Goal: Task Accomplishment & Management: Use online tool/utility

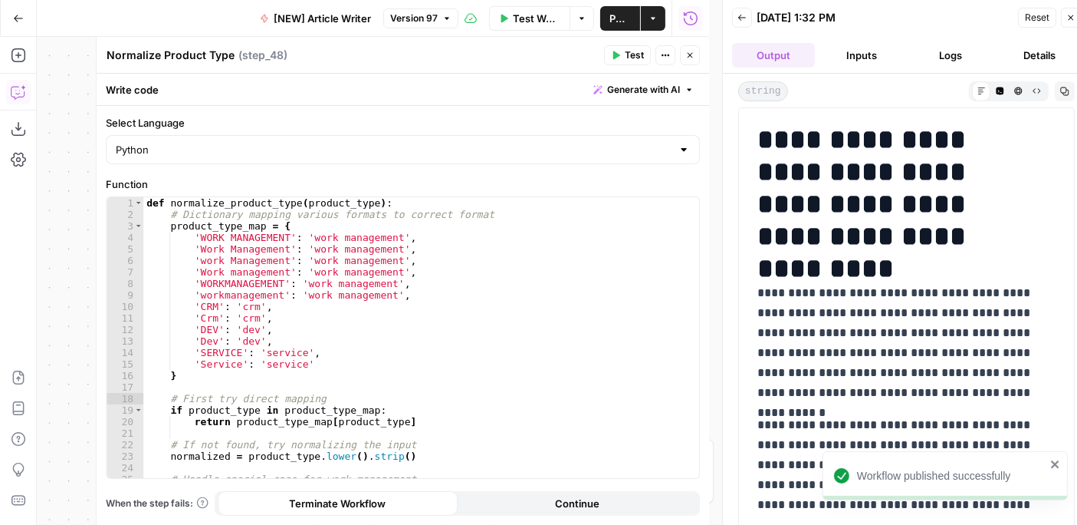
scroll to position [255, 0]
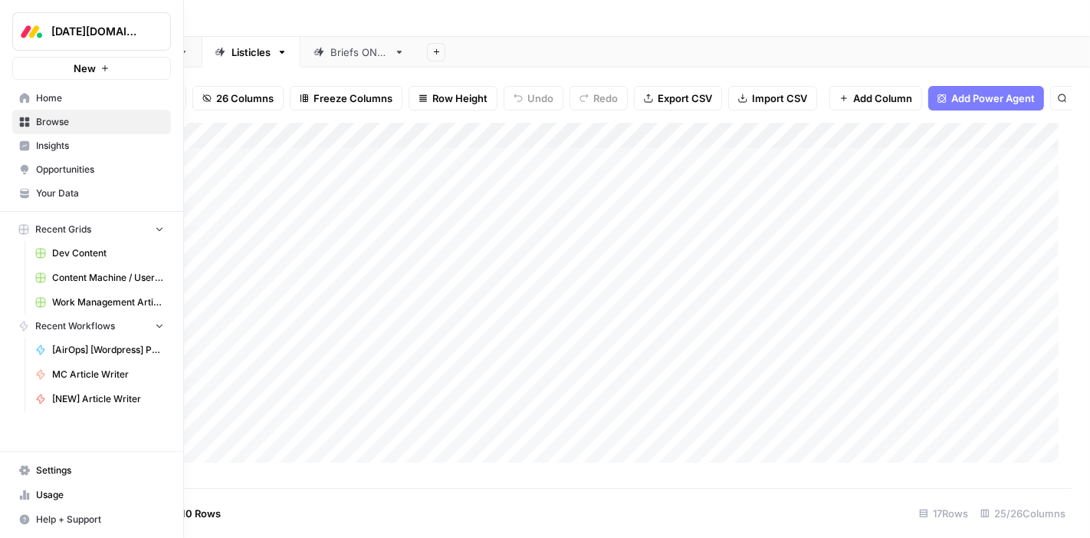
scroll to position [0, 1547]
click at [76, 127] on span "Browse" at bounding box center [100, 122] width 128 height 14
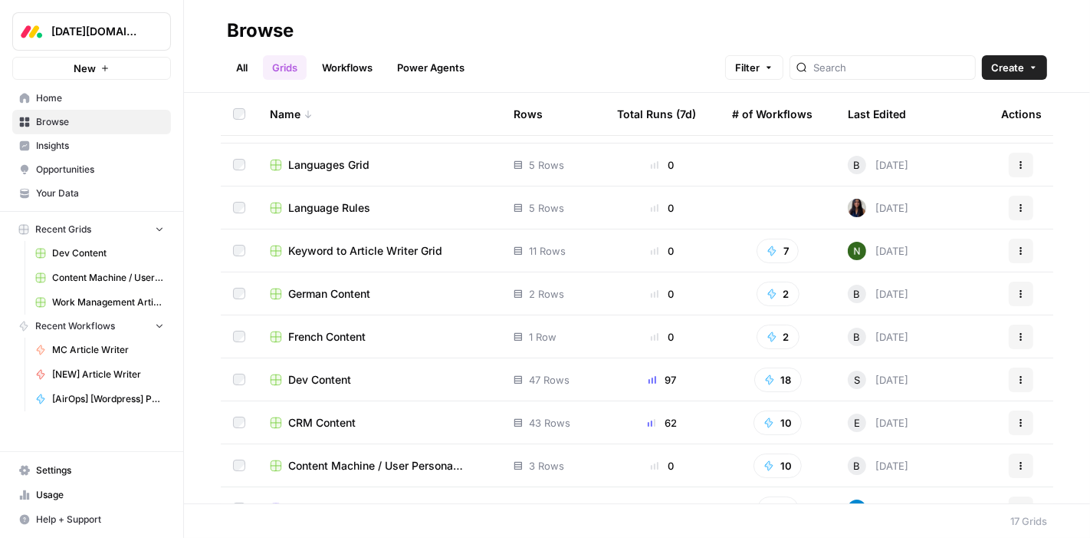
scroll to position [298, 0]
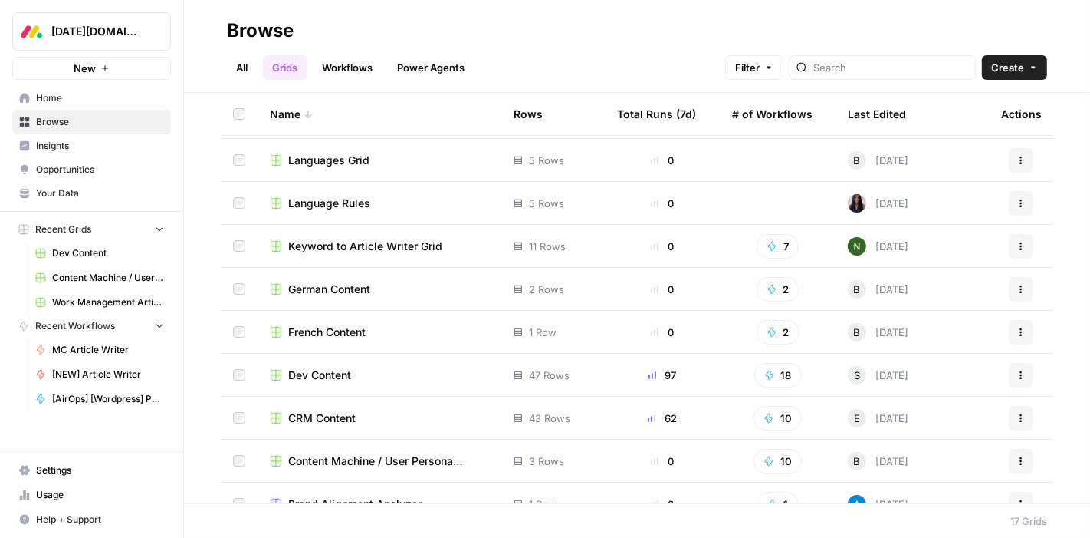
click at [328, 416] on span "CRM Content" at bounding box center [321, 417] width 67 height 15
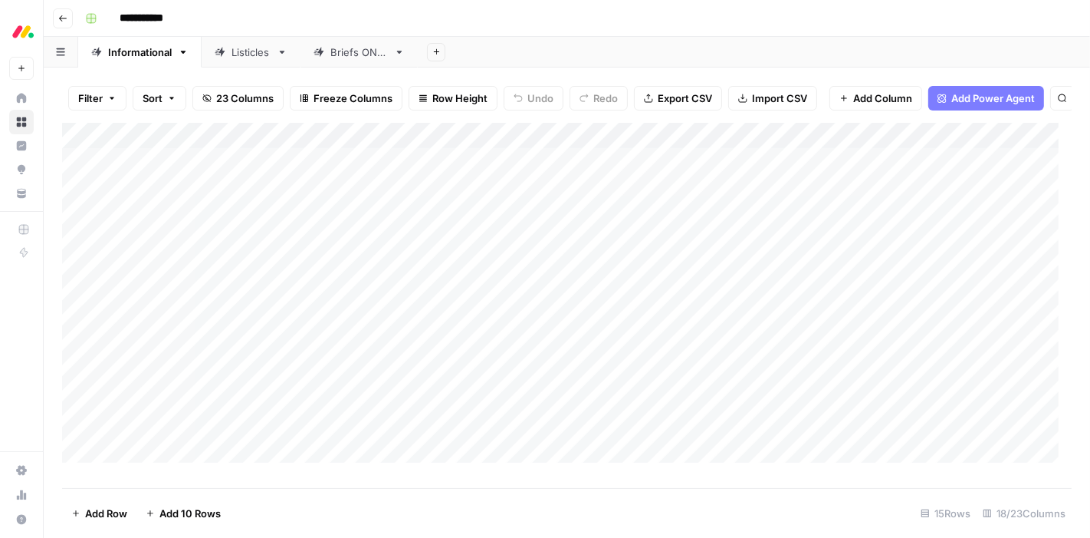
click at [243, 51] on div "Listicles" at bounding box center [251, 51] width 39 height 15
click at [472, 152] on div "Add Column" at bounding box center [567, 299] width 1010 height 353
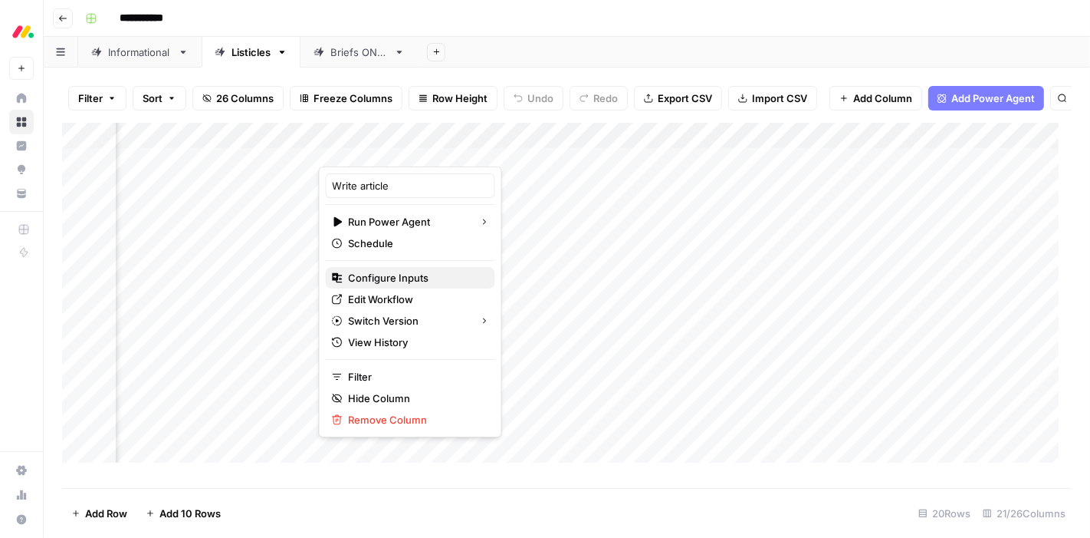
click at [408, 280] on span "Configure Inputs" at bounding box center [416, 277] width 134 height 15
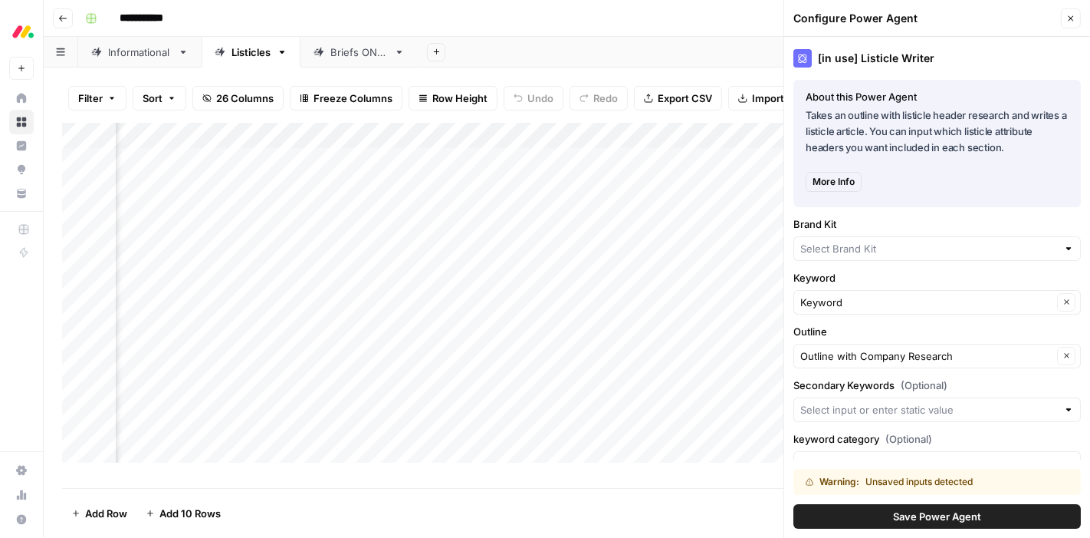
type input "monday CRM"
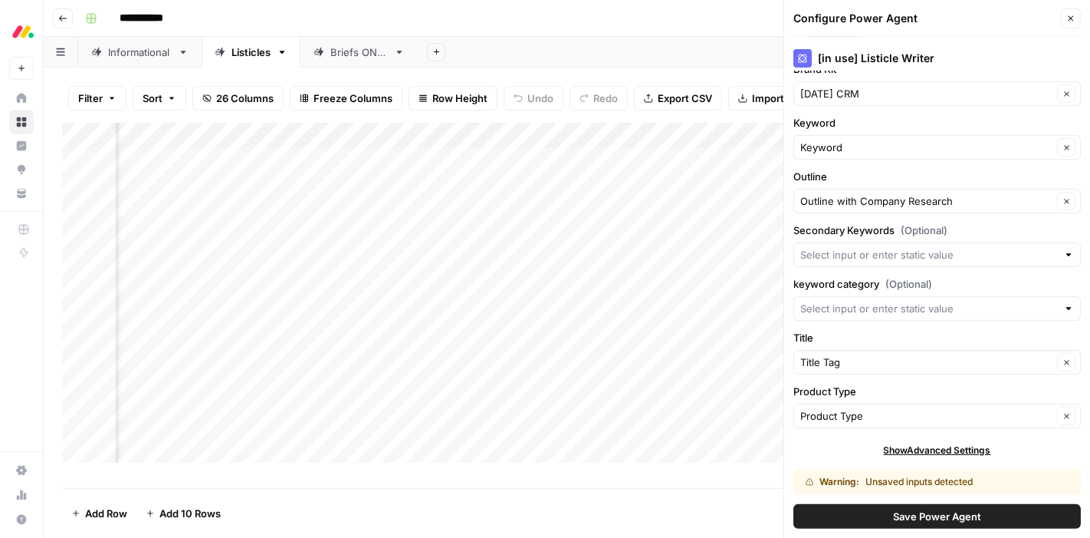
scroll to position [0, 245]
click at [1071, 17] on icon "button" at bounding box center [1071, 18] width 9 height 9
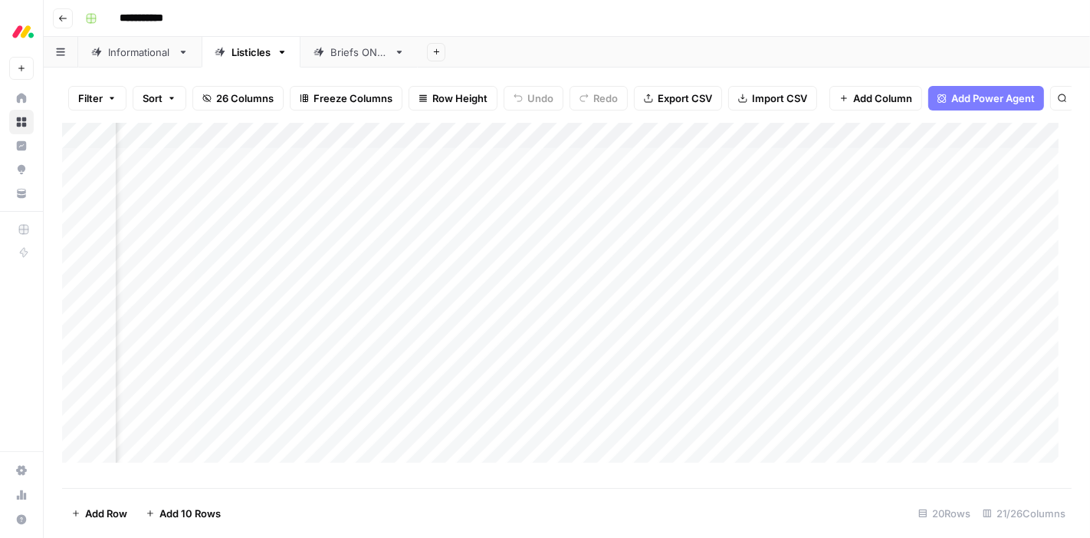
scroll to position [0, 1041]
click at [830, 152] on div "Add Column" at bounding box center [567, 299] width 1010 height 353
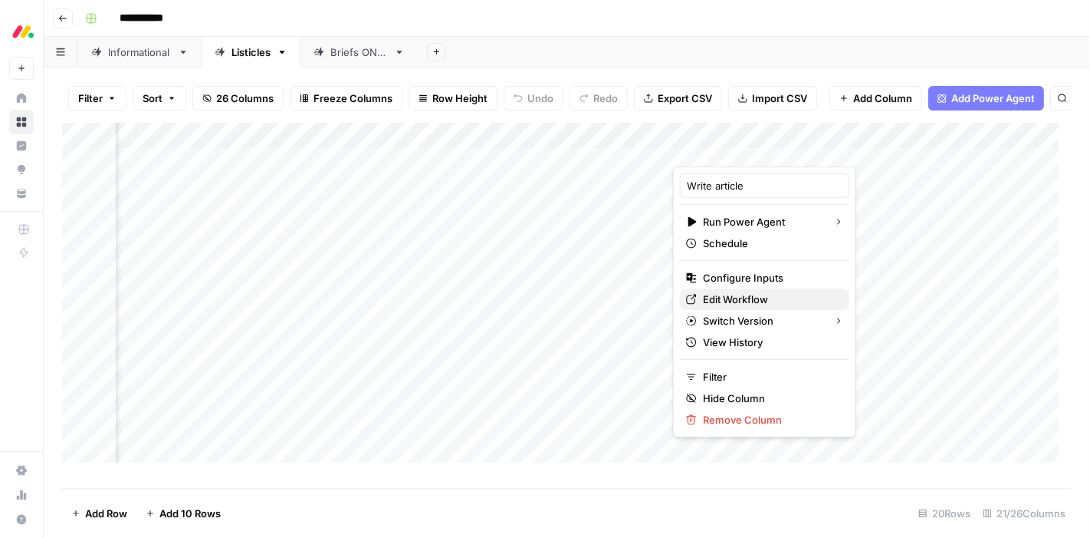
click at [760, 294] on span "Edit Workflow" at bounding box center [770, 298] width 134 height 15
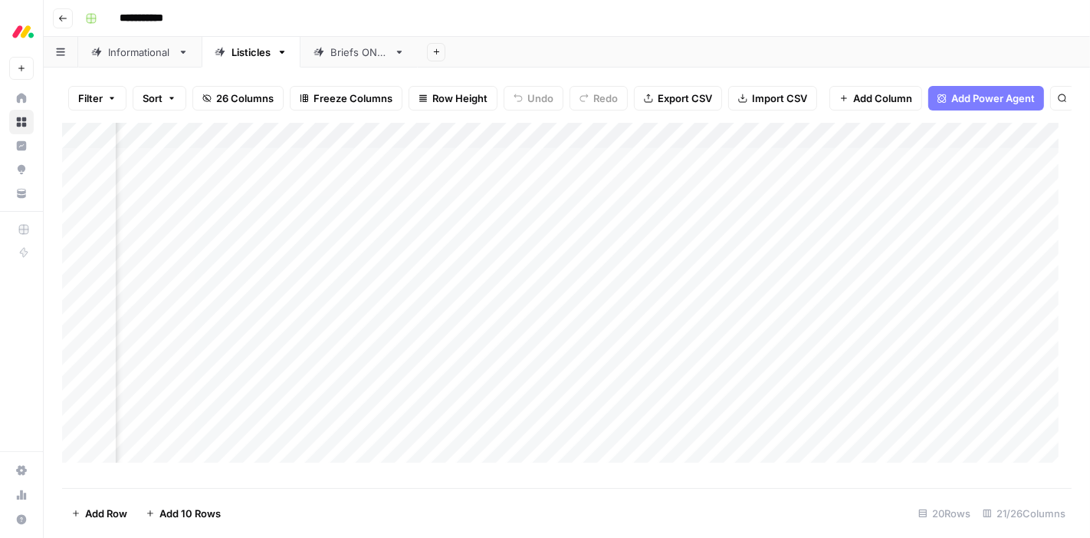
click at [826, 148] on div "Add Column" at bounding box center [567, 299] width 1010 height 353
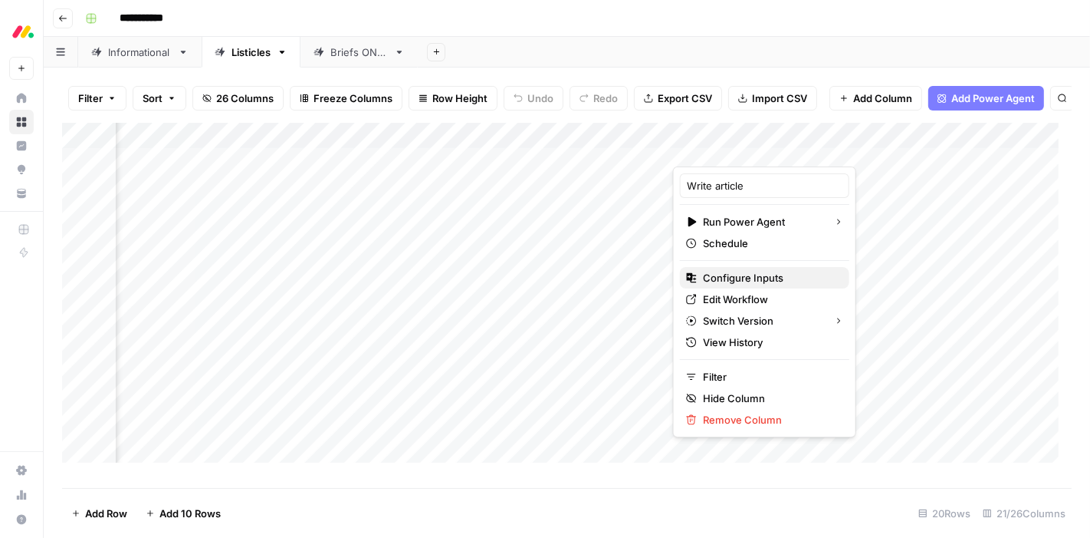
click at [776, 281] on span "Configure Inputs" at bounding box center [770, 277] width 134 height 15
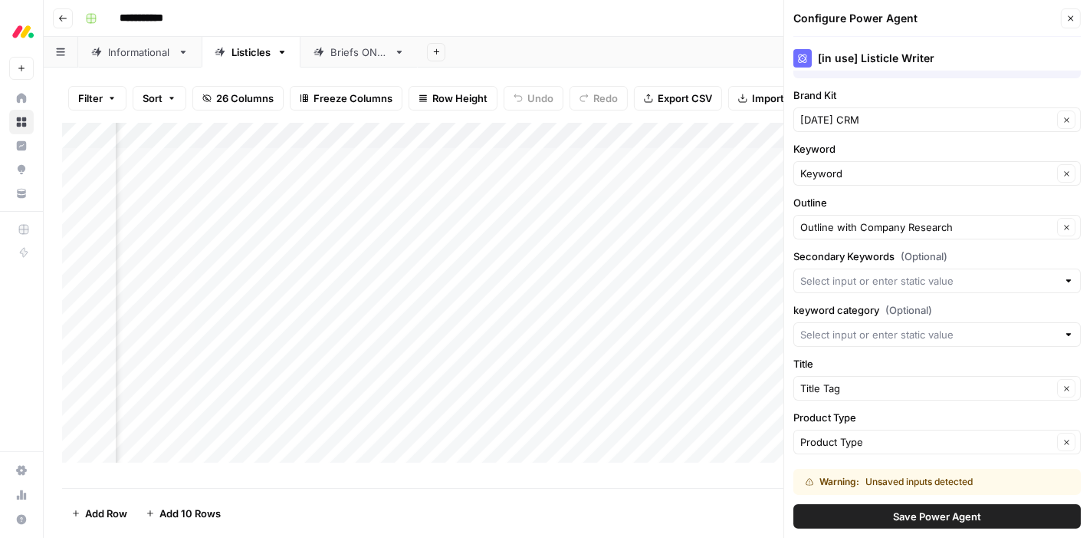
scroll to position [157, 0]
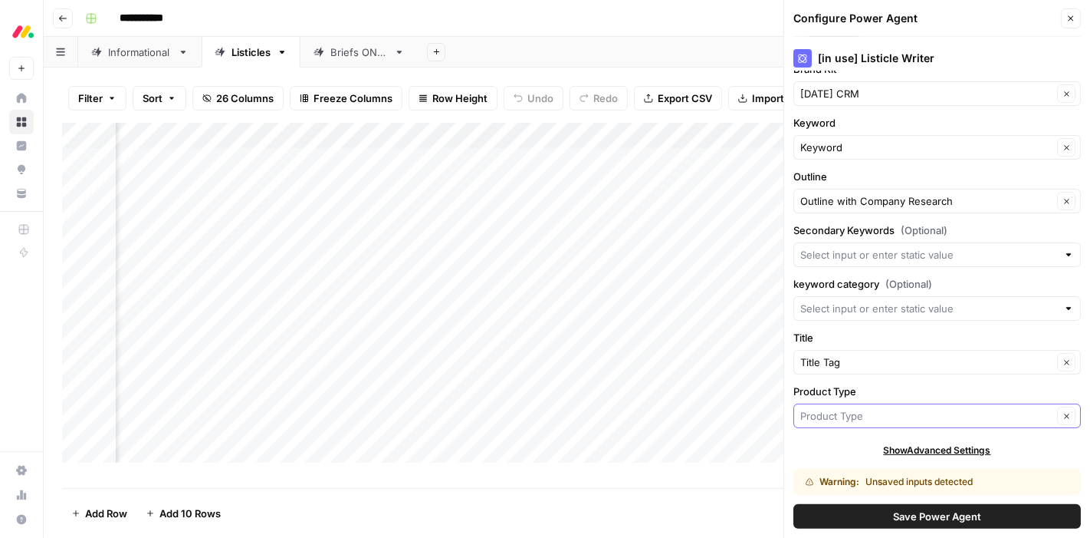
click at [877, 415] on input "Product Type" at bounding box center [927, 415] width 252 height 15
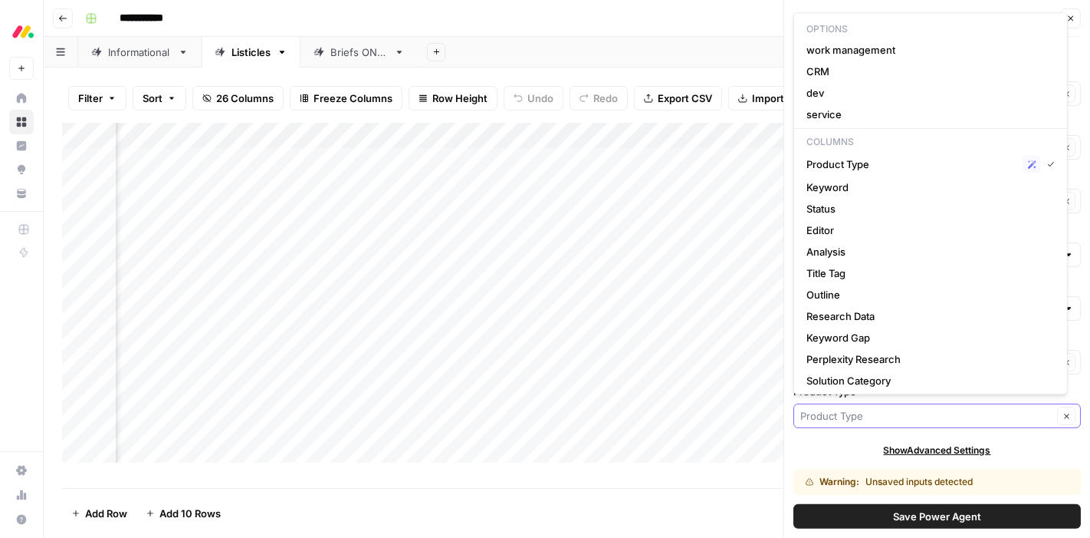
click at [877, 415] on input "Product Type" at bounding box center [927, 415] width 252 height 15
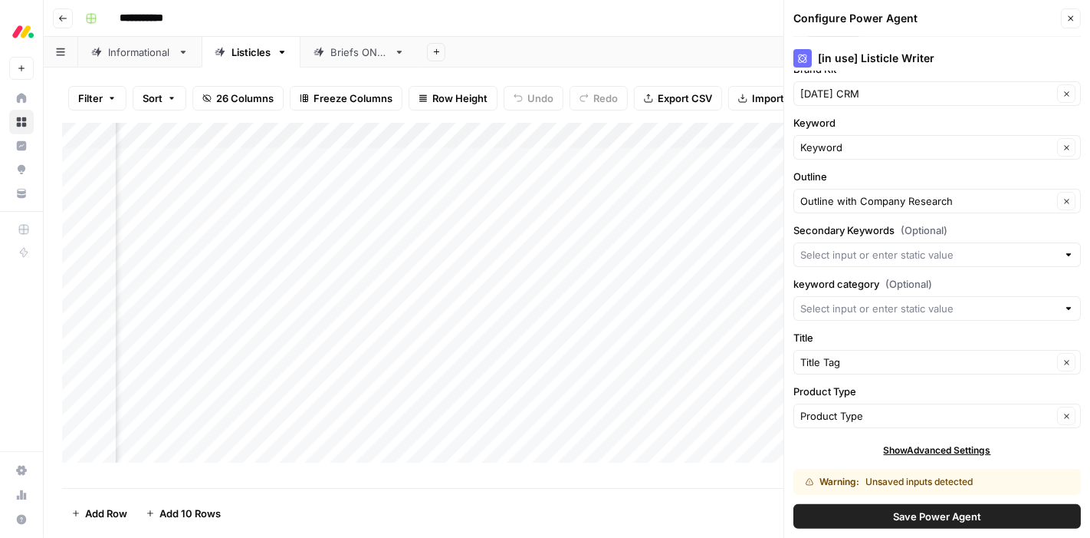
click at [1074, 14] on icon "button" at bounding box center [1071, 18] width 9 height 9
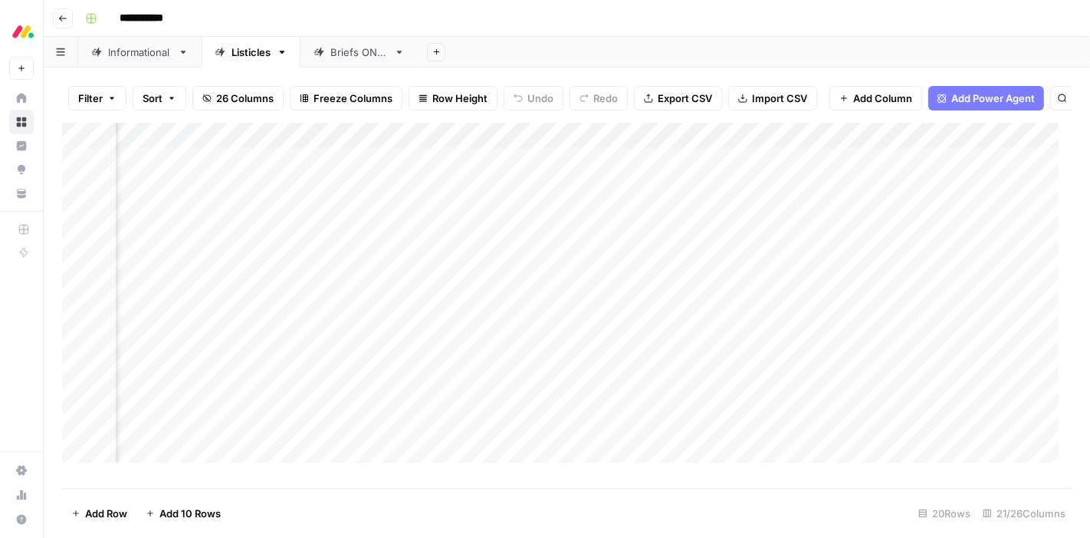
scroll to position [0, 1580]
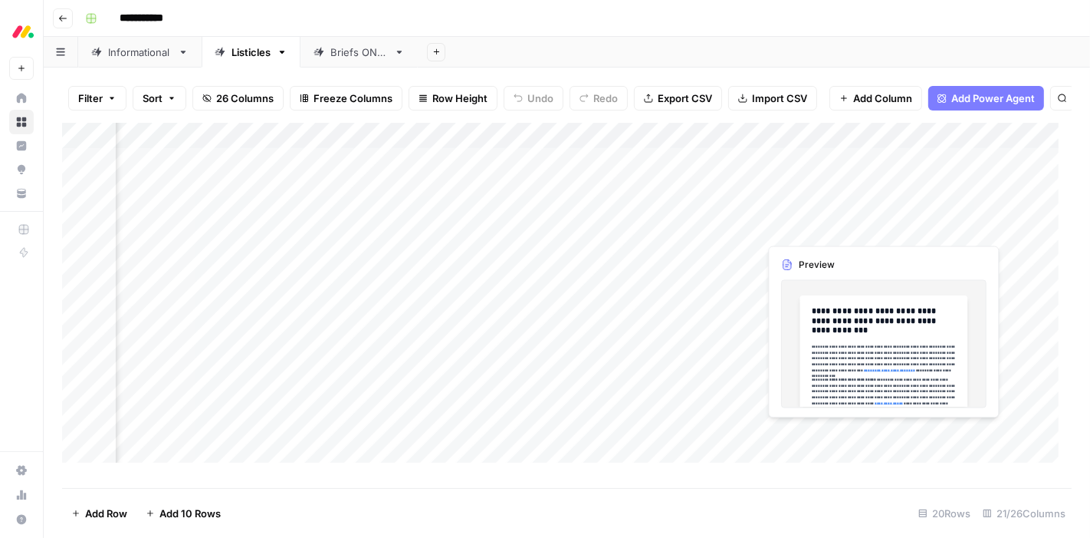
click at [923, 225] on div "Add Column" at bounding box center [567, 299] width 1010 height 353
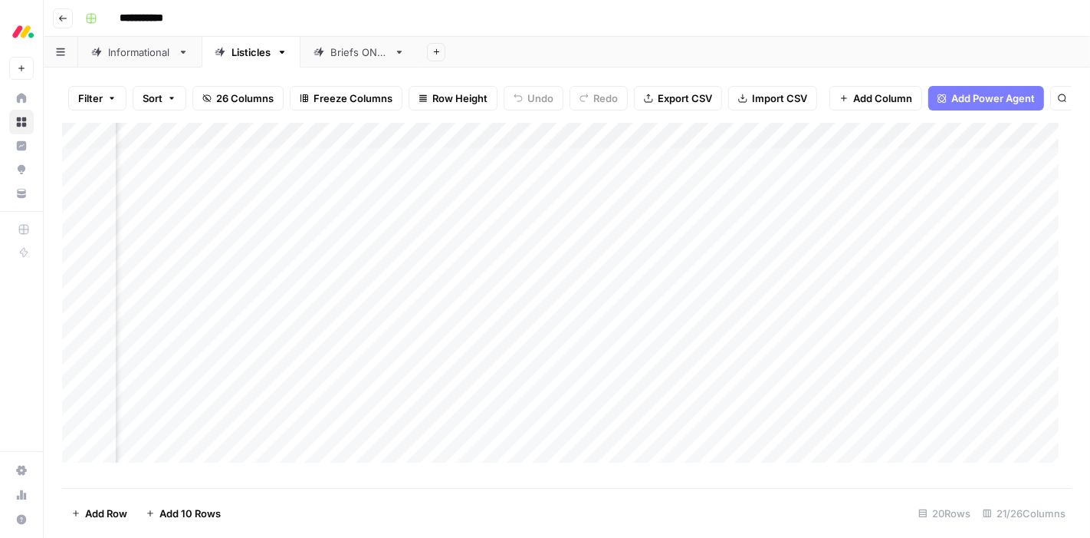
click at [923, 225] on div "Add Column" at bounding box center [567, 299] width 1010 height 353
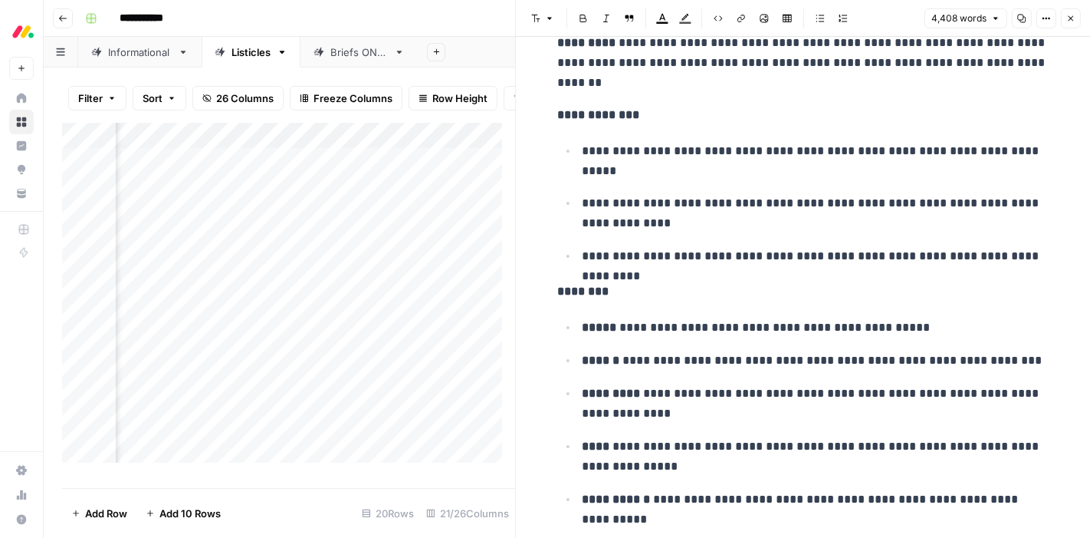
scroll to position [3899, 0]
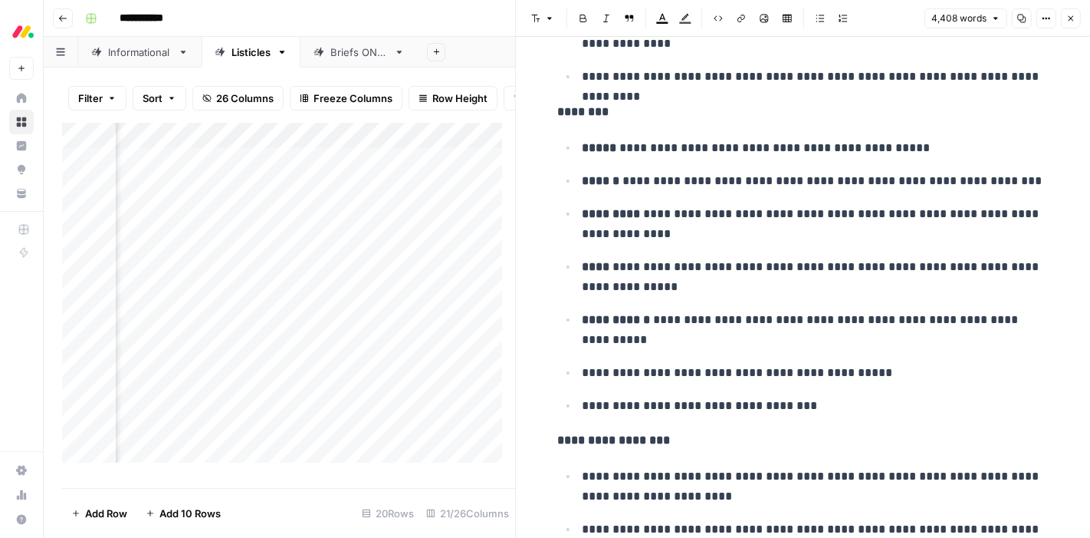
click at [1067, 16] on icon "button" at bounding box center [1071, 18] width 9 height 9
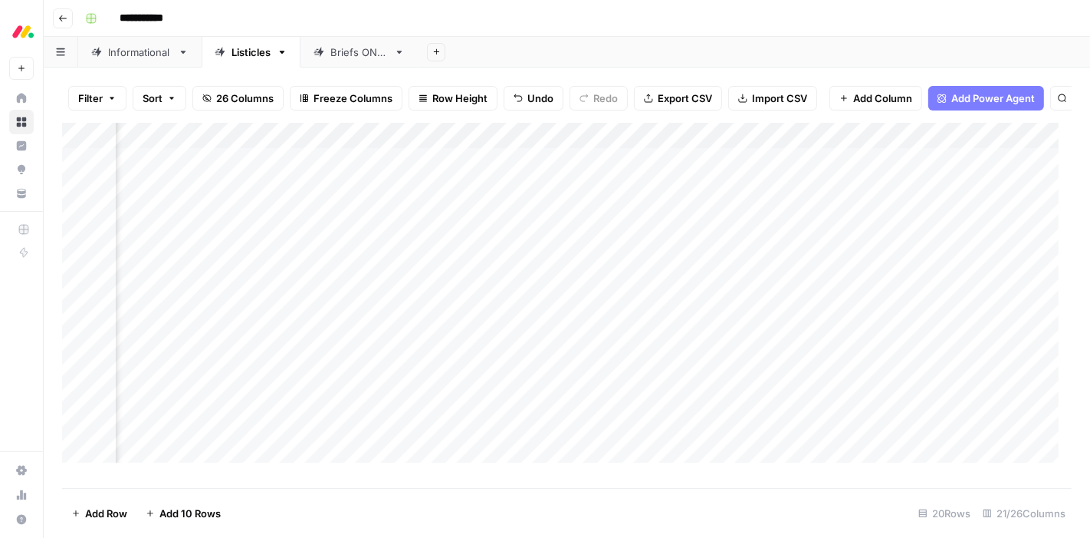
scroll to position [0, 848]
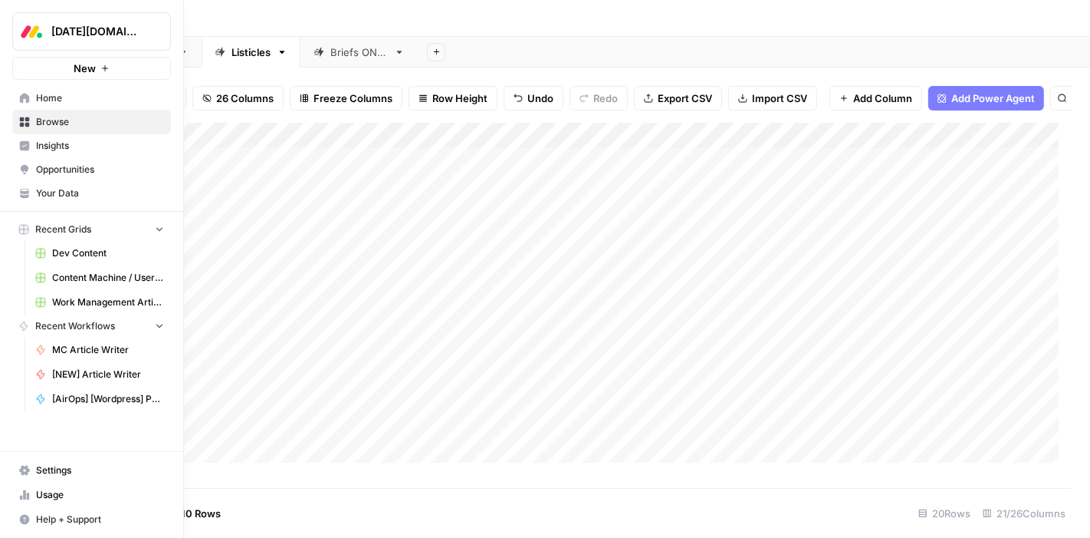
click at [60, 120] on span "Browse" at bounding box center [100, 122] width 128 height 14
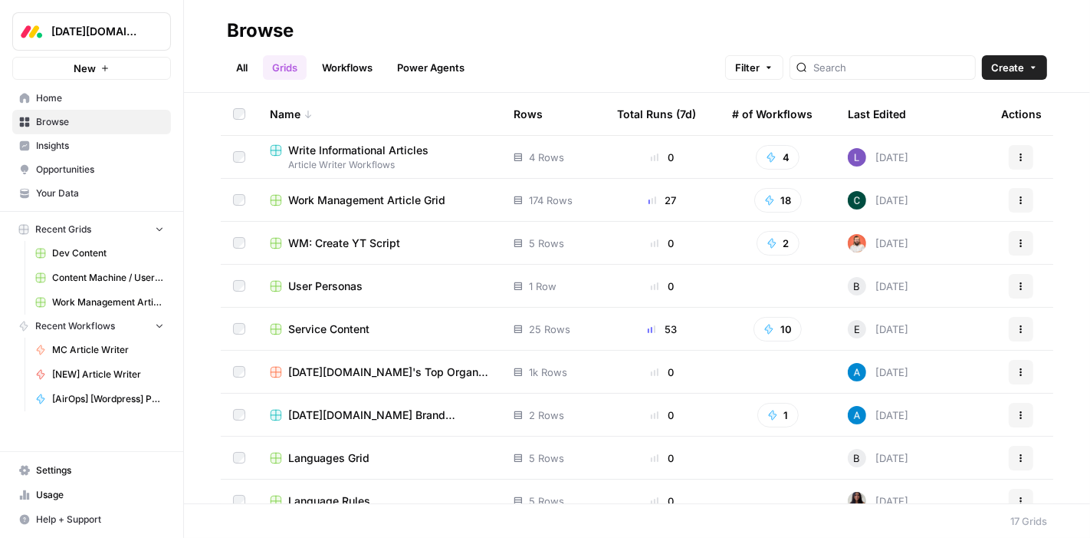
click at [341, 322] on span "Service Content" at bounding box center [328, 328] width 81 height 15
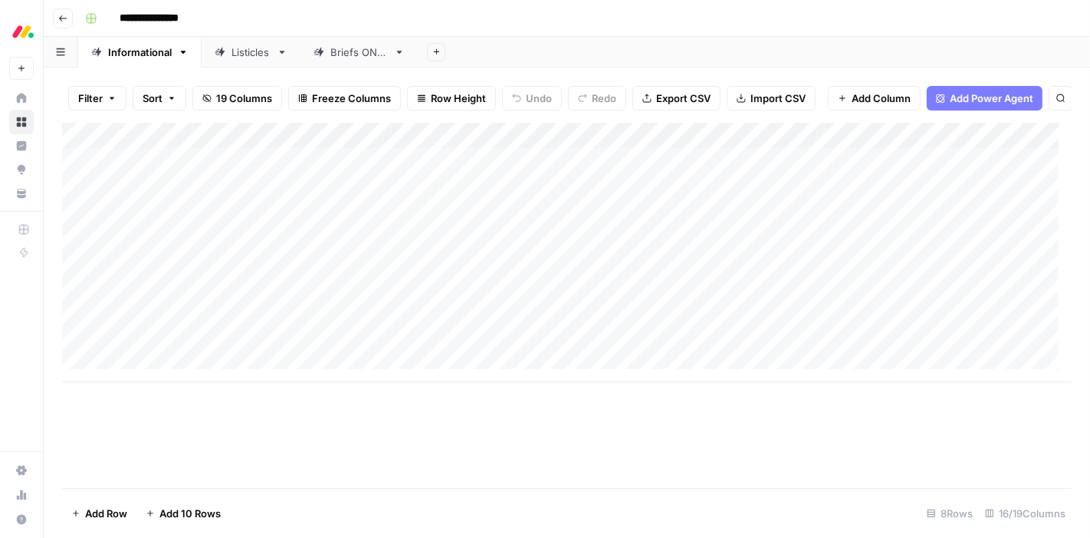
click at [240, 51] on div "Listicles" at bounding box center [251, 51] width 39 height 15
click at [724, 200] on div "Add Column" at bounding box center [567, 299] width 1010 height 353
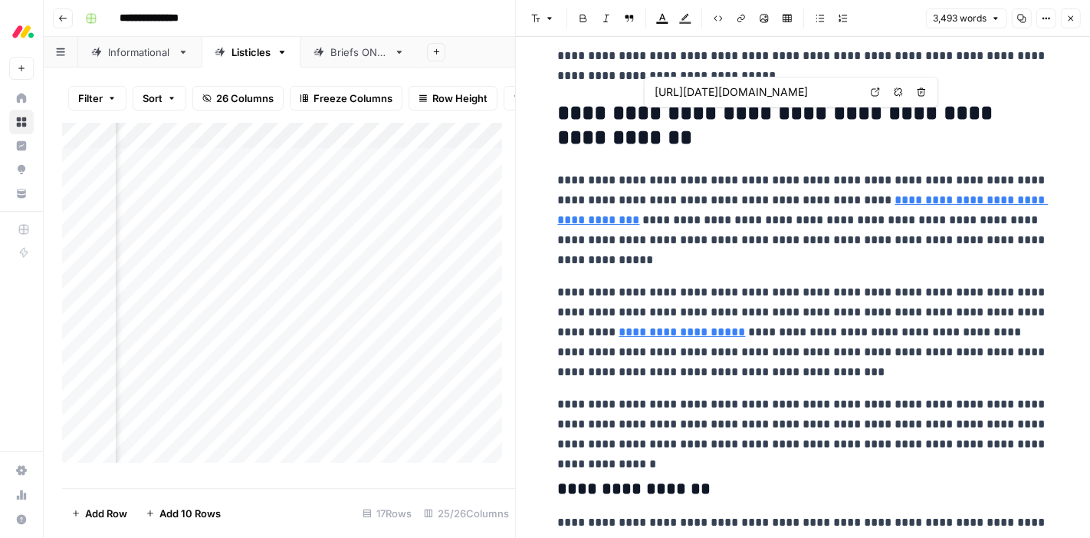
scroll to position [1265, 0]
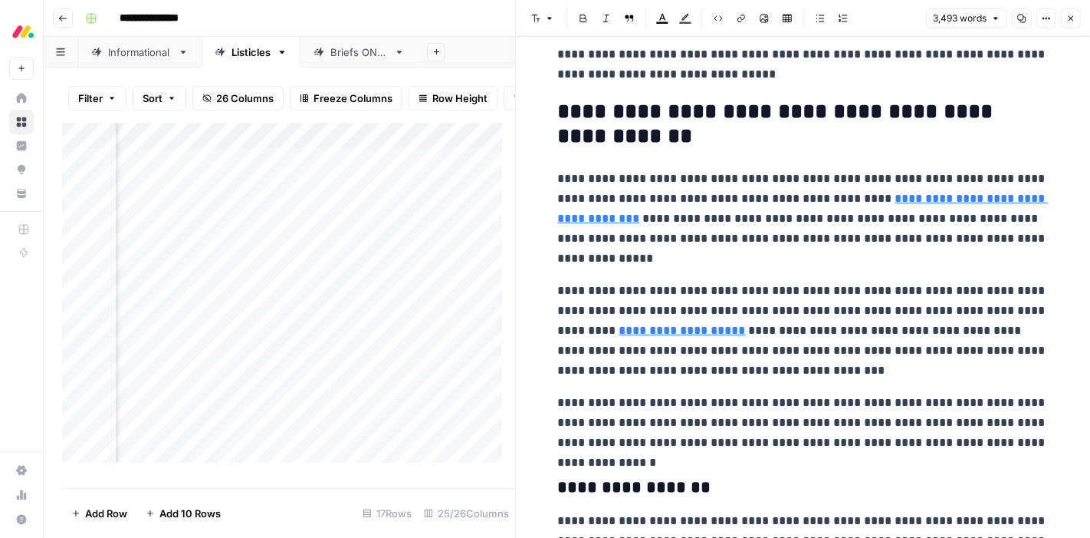
click at [1076, 18] on button "Close" at bounding box center [1071, 18] width 20 height 20
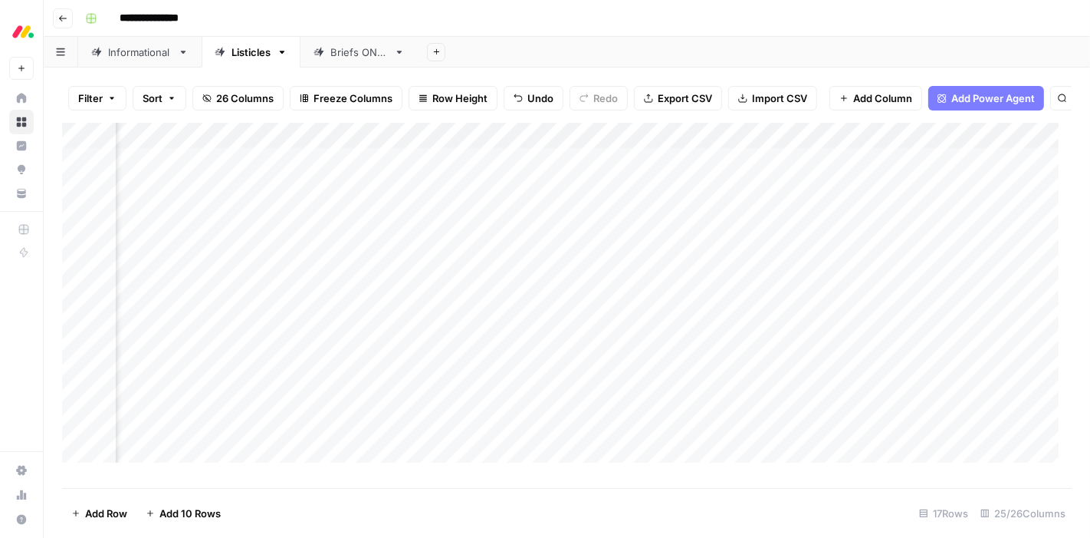
scroll to position [0, 1985]
click at [512, 150] on div "Add Column" at bounding box center [567, 299] width 1010 height 353
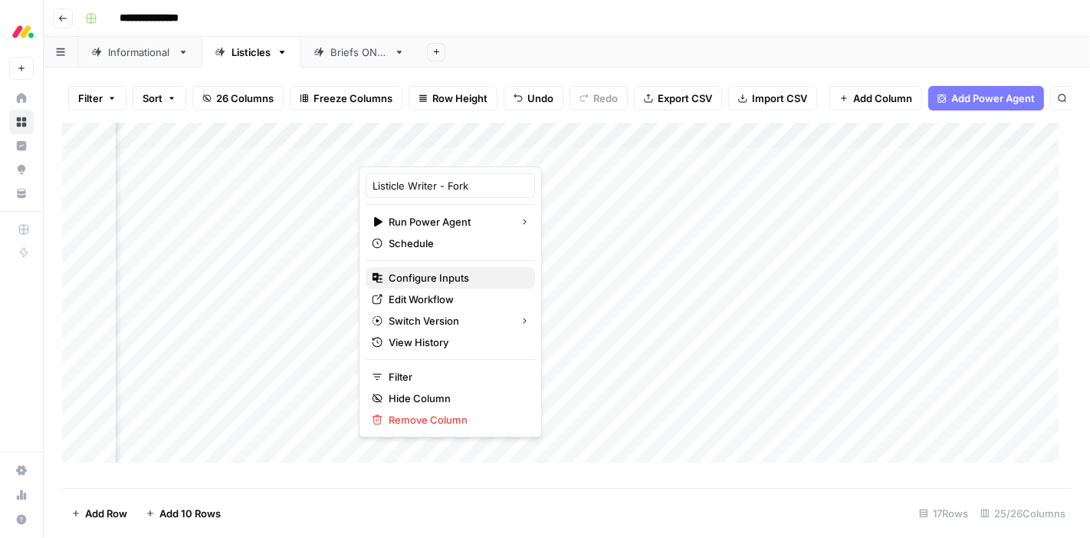
click at [469, 275] on span "Configure Inputs" at bounding box center [456, 277] width 134 height 15
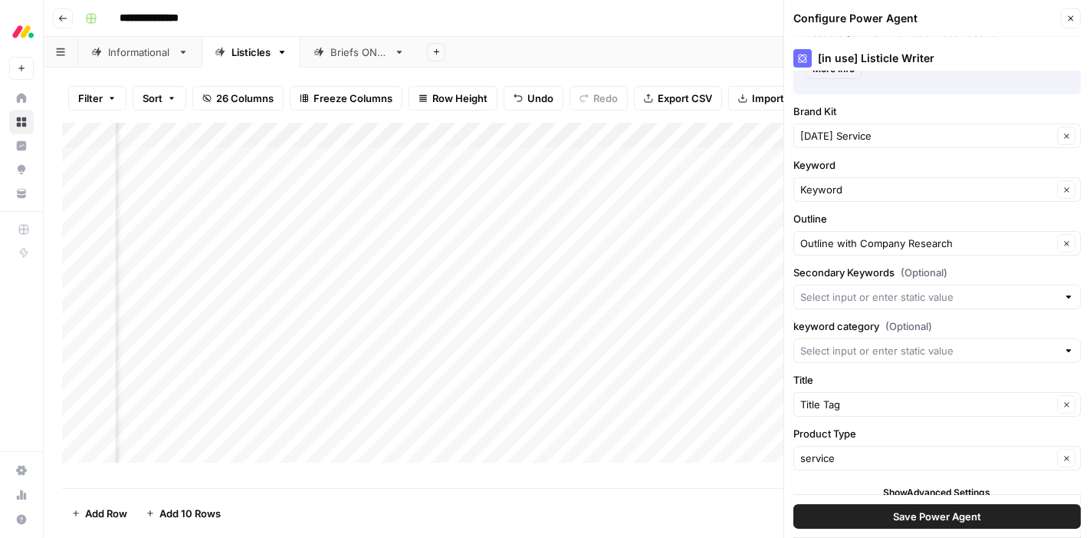
scroll to position [122, 0]
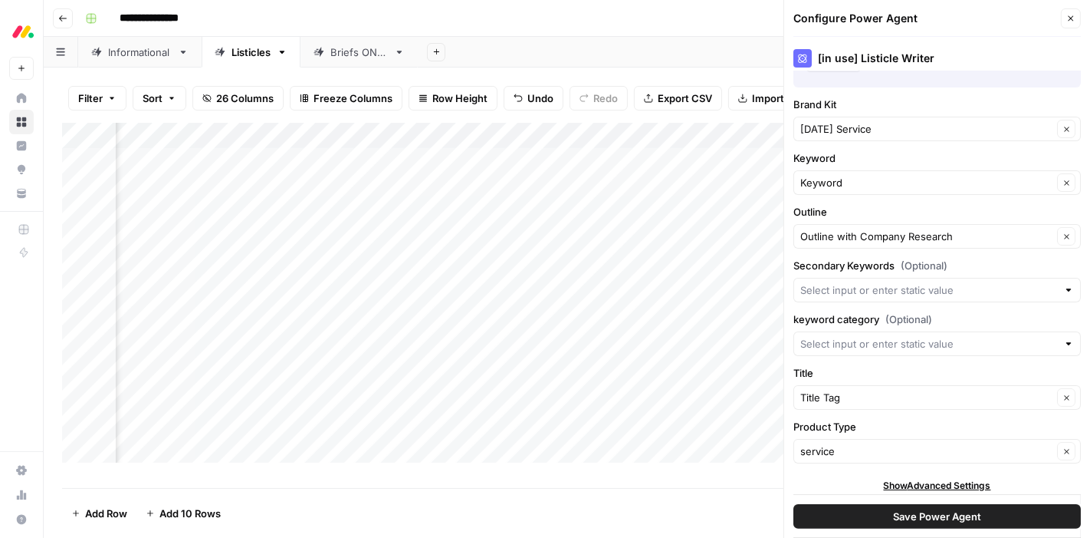
click at [1071, 20] on icon "button" at bounding box center [1071, 18] width 9 height 9
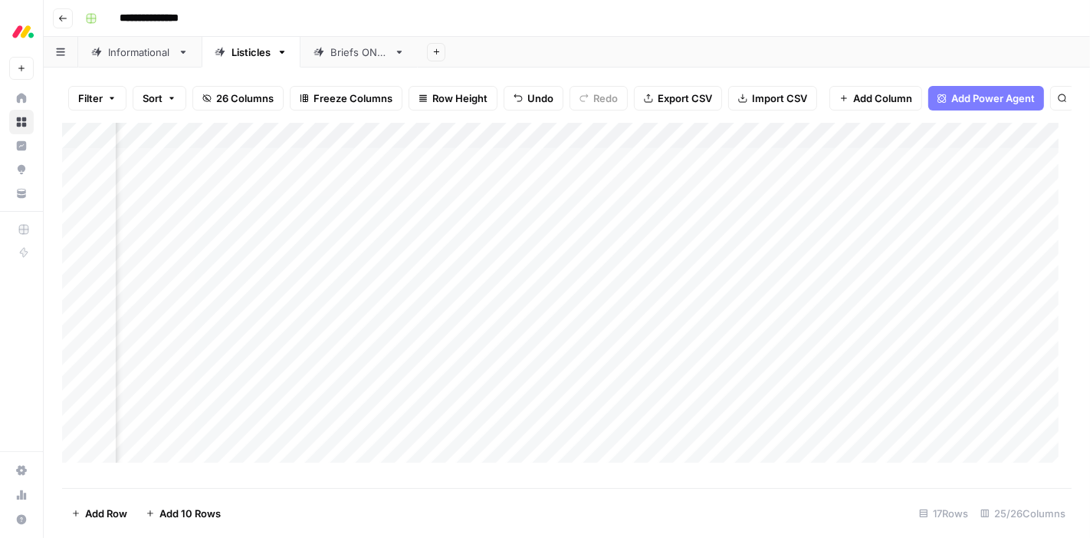
scroll to position [0, 0]
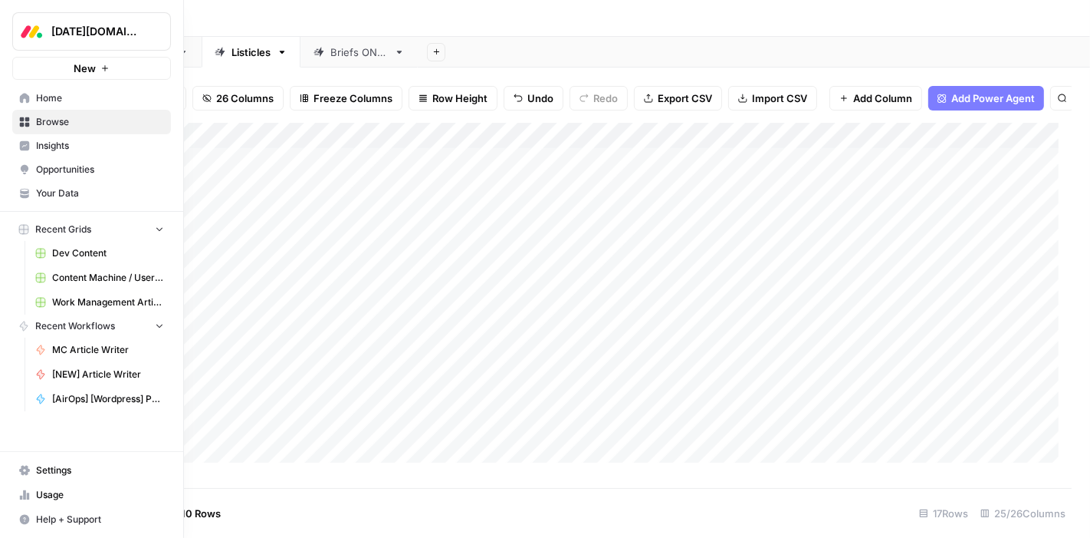
click at [57, 130] on link "Browse" at bounding box center [91, 122] width 159 height 25
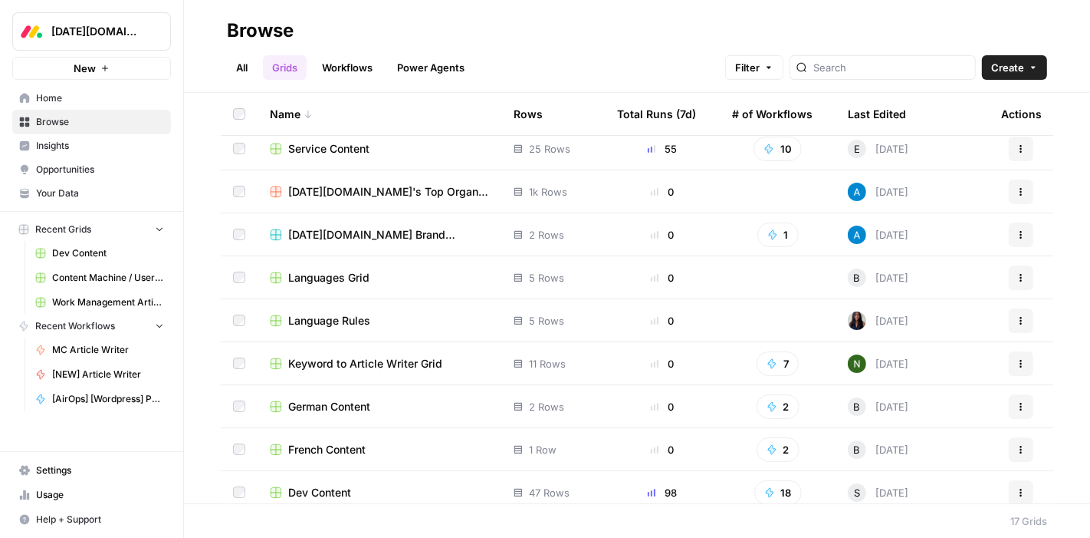
scroll to position [310, 0]
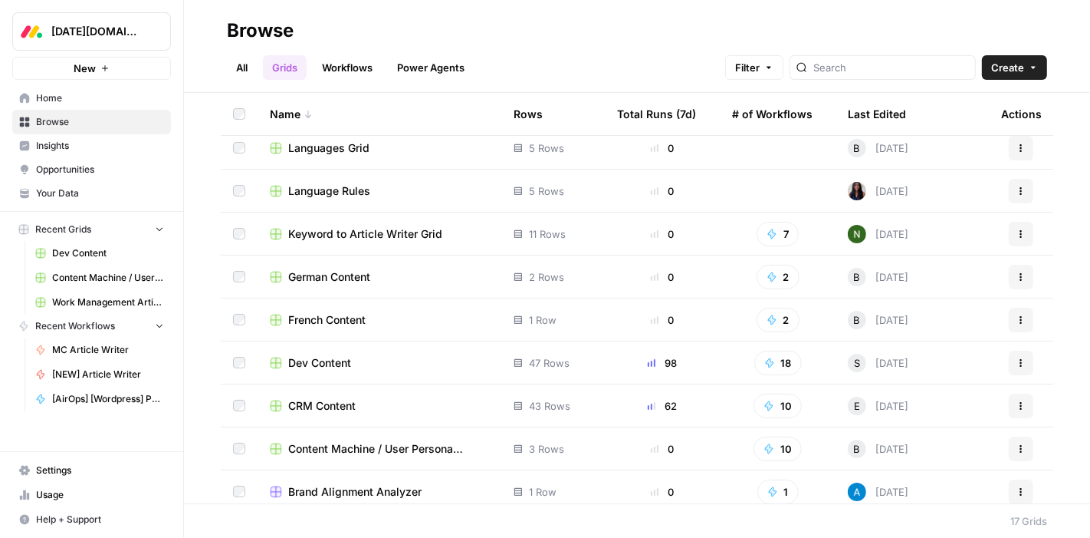
click at [337, 412] on span "CRM Content" at bounding box center [321, 405] width 67 height 15
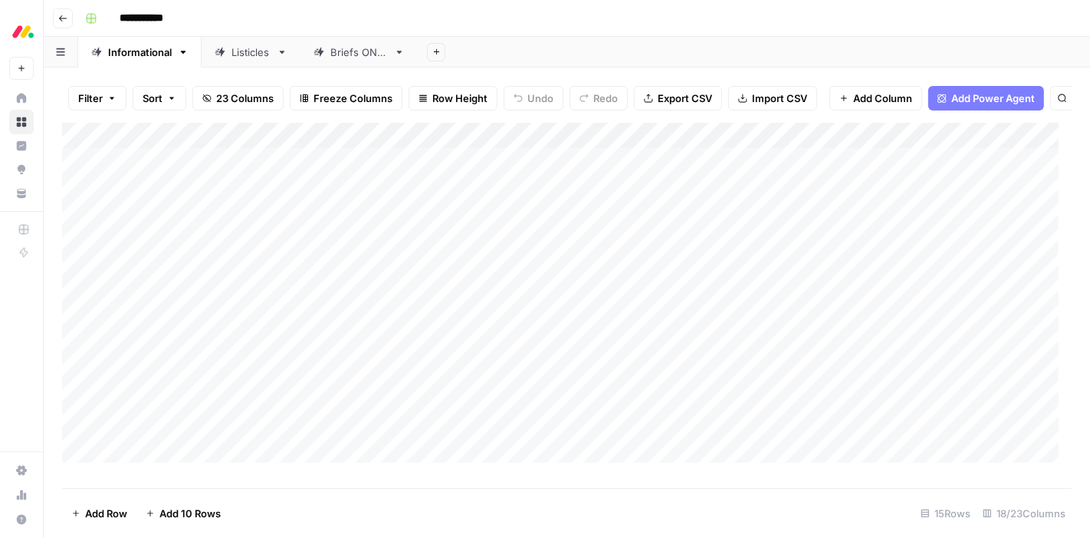
click at [243, 56] on div "Listicles" at bounding box center [251, 51] width 39 height 15
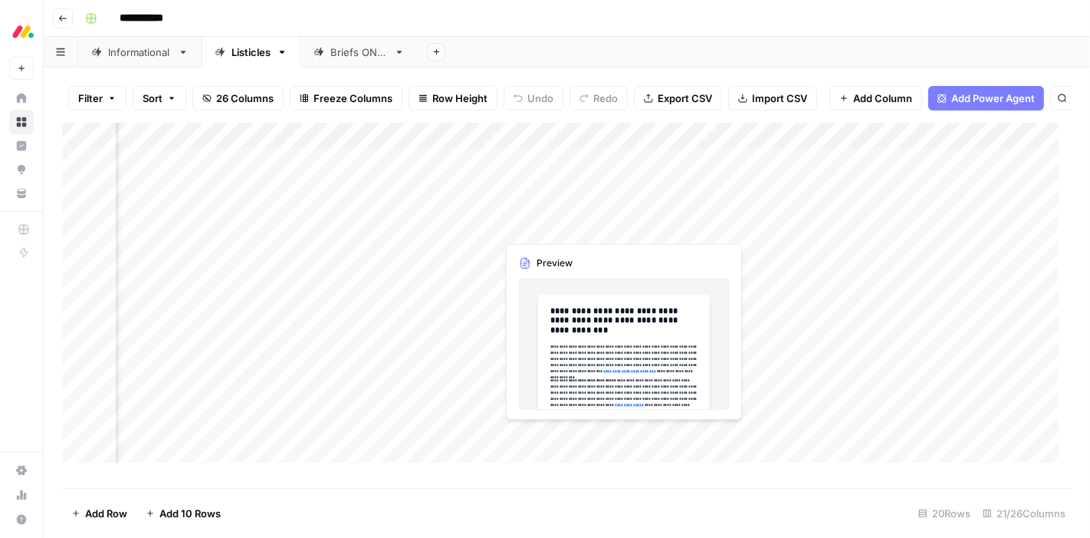
click at [548, 230] on div "Add Column" at bounding box center [567, 299] width 1010 height 353
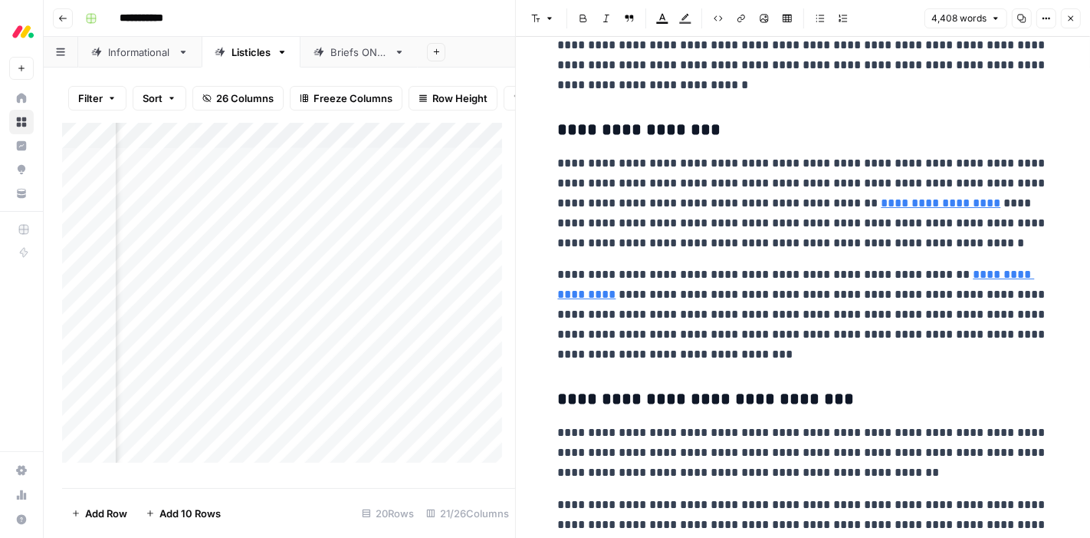
scroll to position [1797, 0]
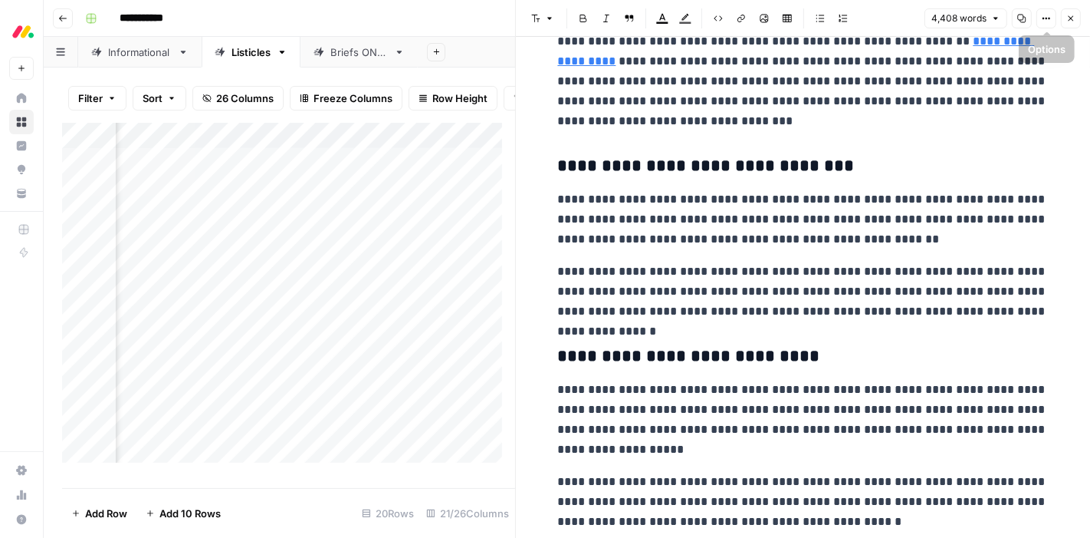
click at [1080, 18] on button "Close" at bounding box center [1071, 18] width 20 height 20
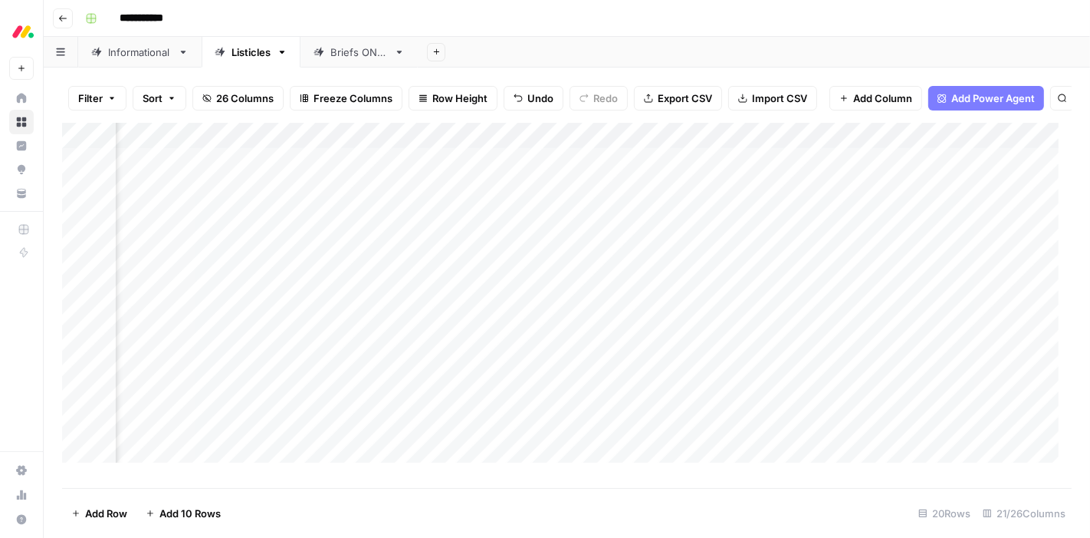
scroll to position [0, 747]
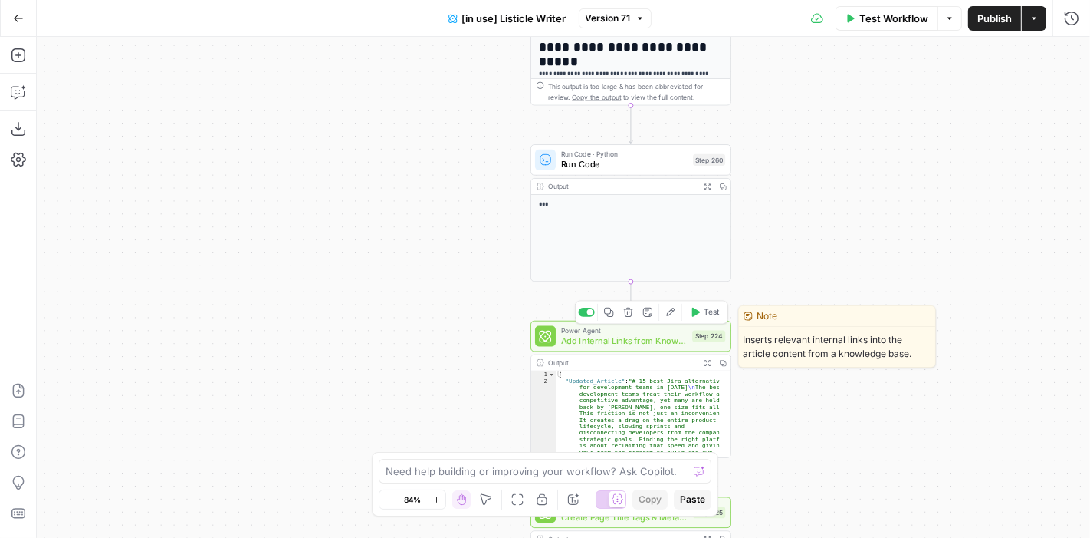
click at [673, 317] on button "Edit Agent" at bounding box center [671, 312] width 17 height 17
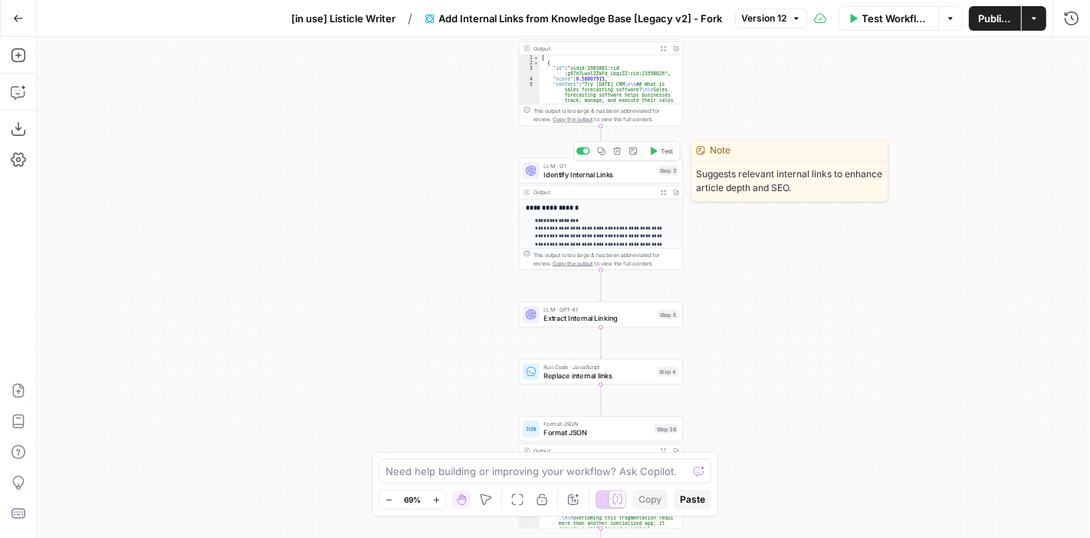
click at [629, 174] on span "Identify Internal Links" at bounding box center [599, 174] width 110 height 11
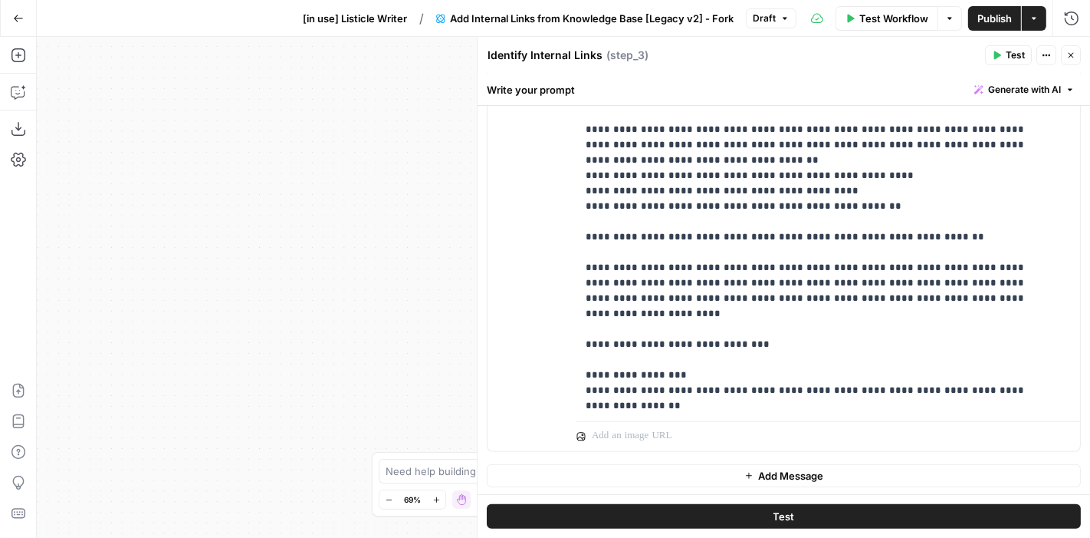
scroll to position [890, 0]
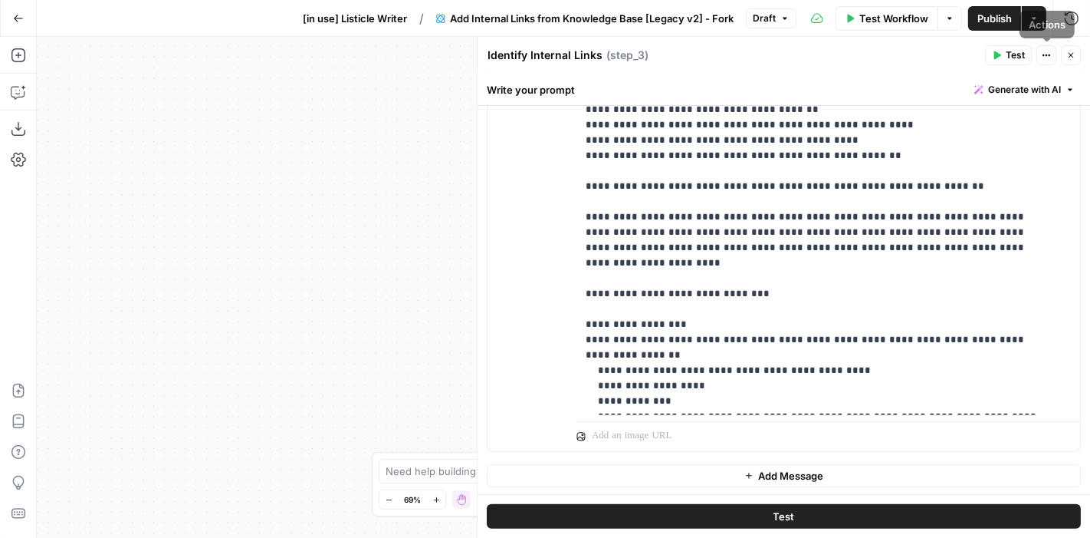
click at [1074, 59] on icon "button" at bounding box center [1071, 55] width 9 height 9
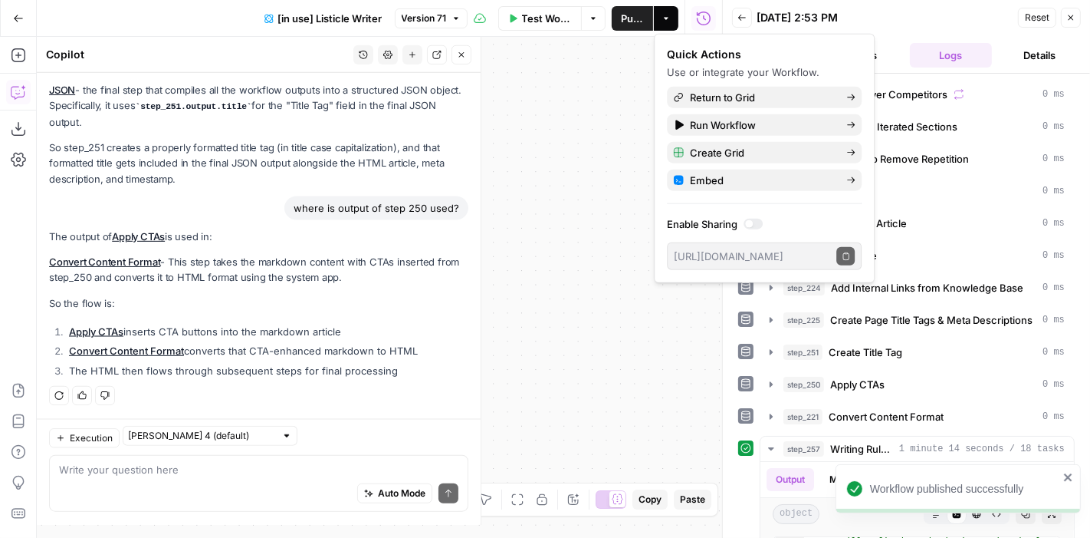
scroll to position [2387, 0]
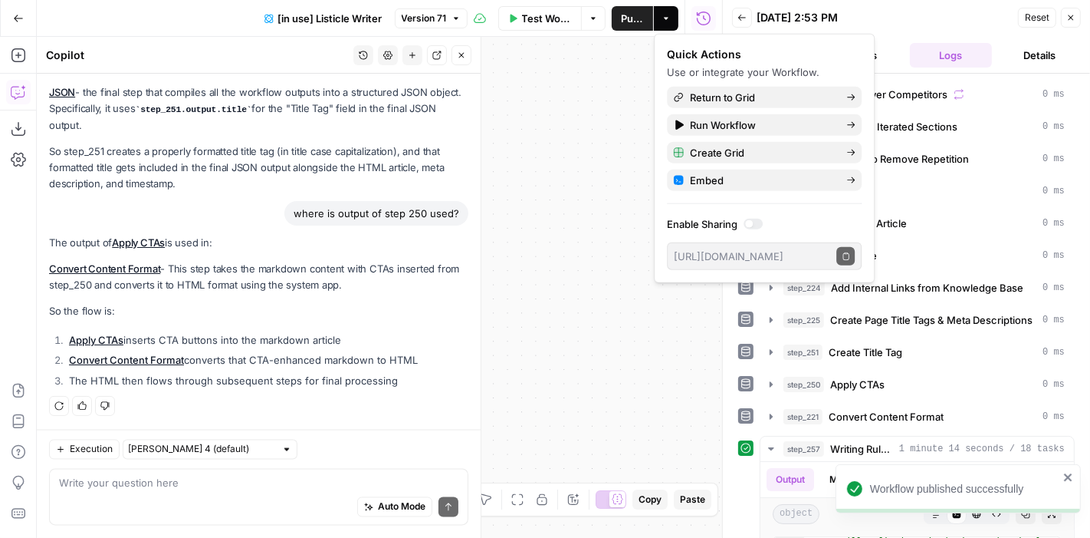
click at [576, 117] on div "true false true false Workflow Set Inputs Inputs Loop Iteration Iterate Over Co…" at bounding box center [380, 287] width 686 height 501
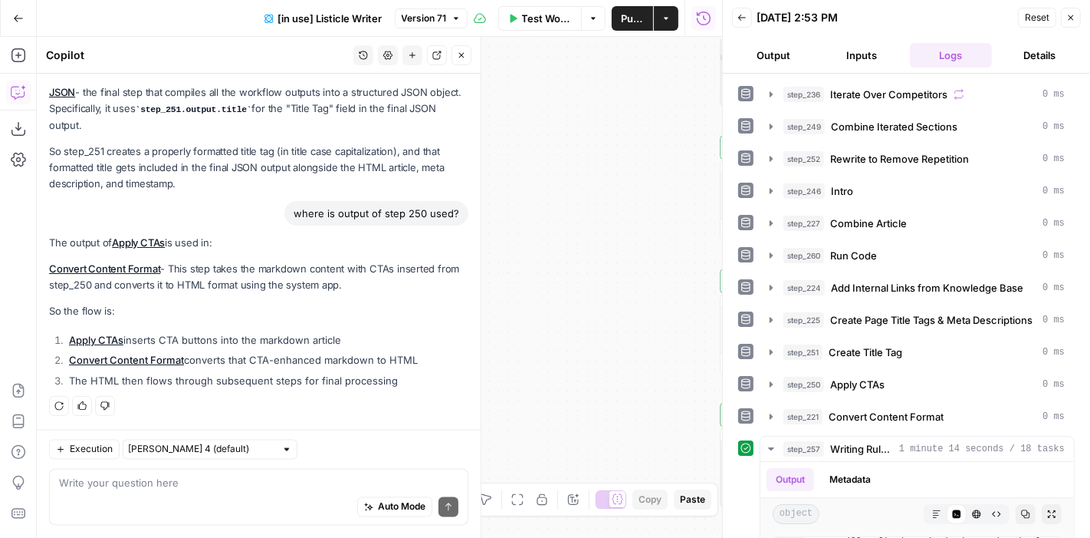
click at [461, 59] on icon "button" at bounding box center [461, 55] width 9 height 9
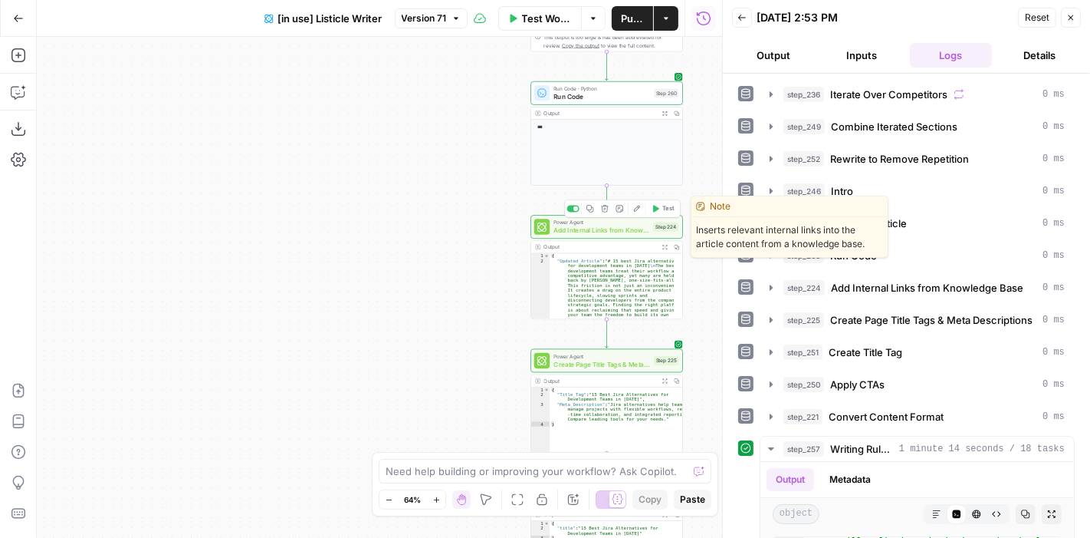
click at [620, 228] on span "Add Internal Links from Knowledge Base" at bounding box center [602, 230] width 96 height 10
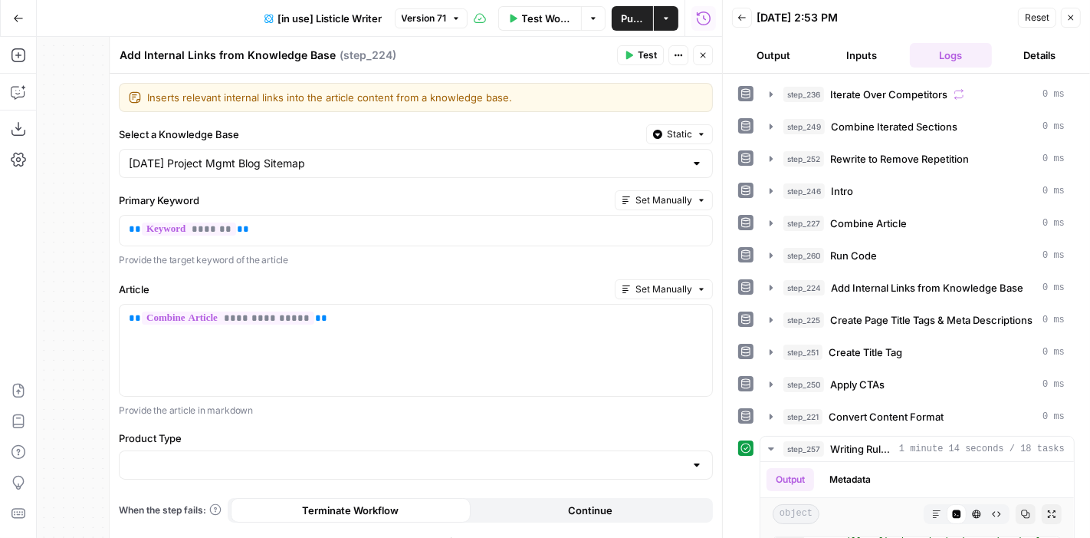
click at [558, 143] on div "Select a Knowledge Base Static Monday Project Mgmt Blog Sitemap" at bounding box center [416, 151] width 594 height 54
click at [545, 156] on input "Select a Knowledge Base" at bounding box center [407, 163] width 556 height 15
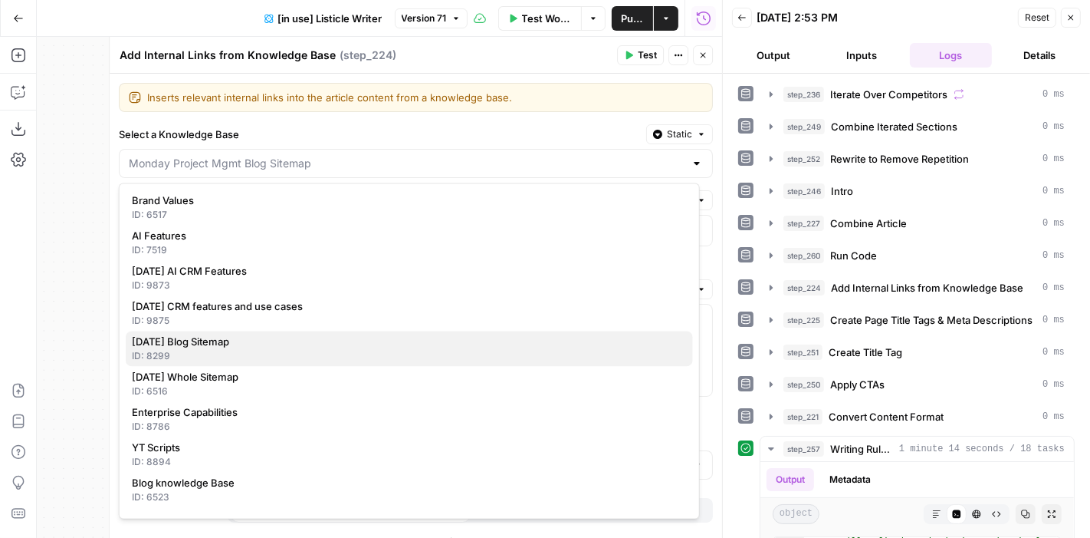
click at [215, 346] on span "Monday Blog Sitemap" at bounding box center [406, 341] width 549 height 15
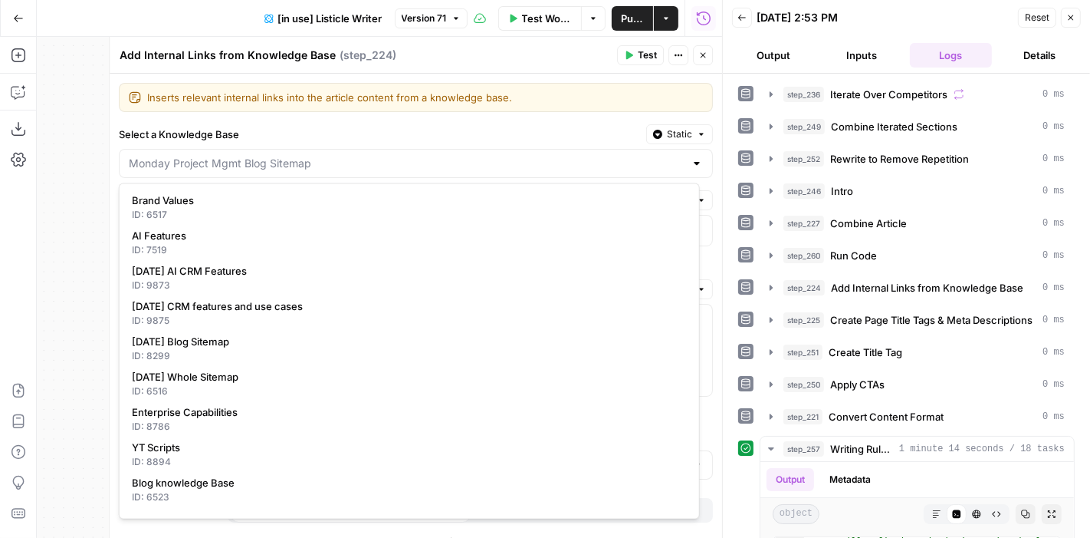
type input "Monday Blog Sitemap"
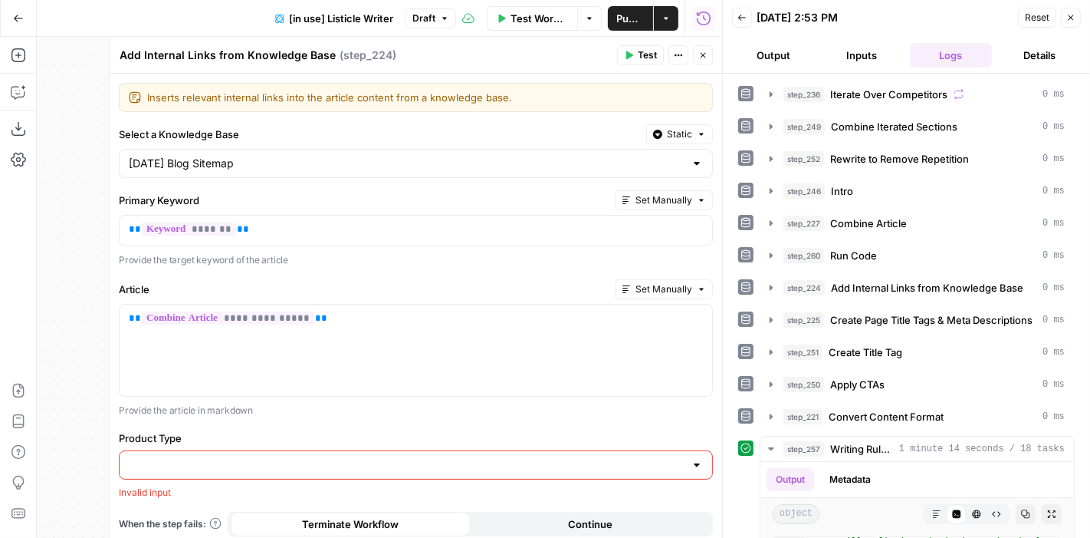
click at [331, 467] on input "Product Type" at bounding box center [407, 464] width 556 height 15
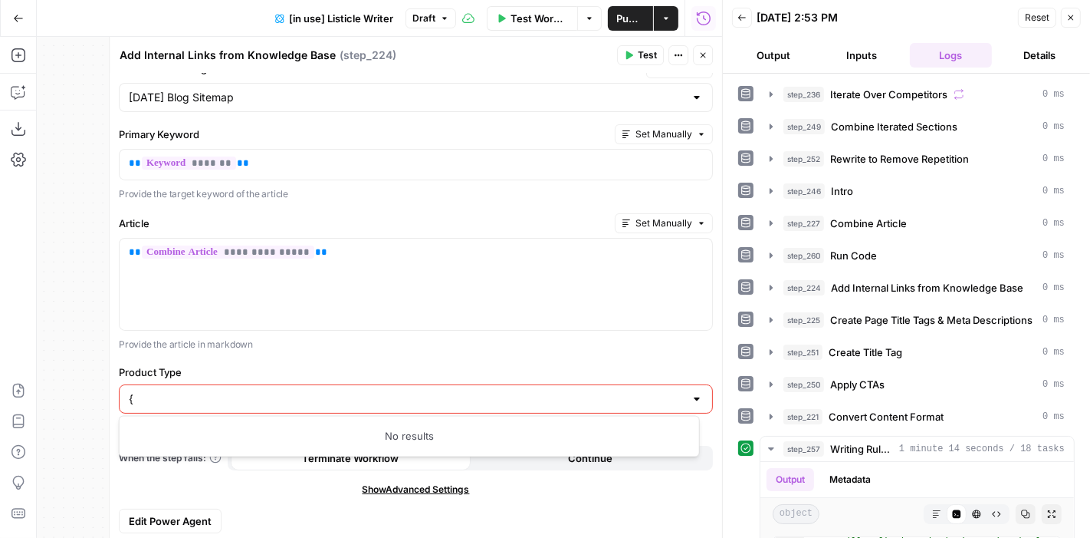
type input "{"
click at [691, 396] on div at bounding box center [697, 398] width 12 height 15
click at [519, 356] on div "**********" at bounding box center [416, 275] width 613 height 534
click at [449, 393] on input "Product Type" at bounding box center [407, 398] width 556 height 15
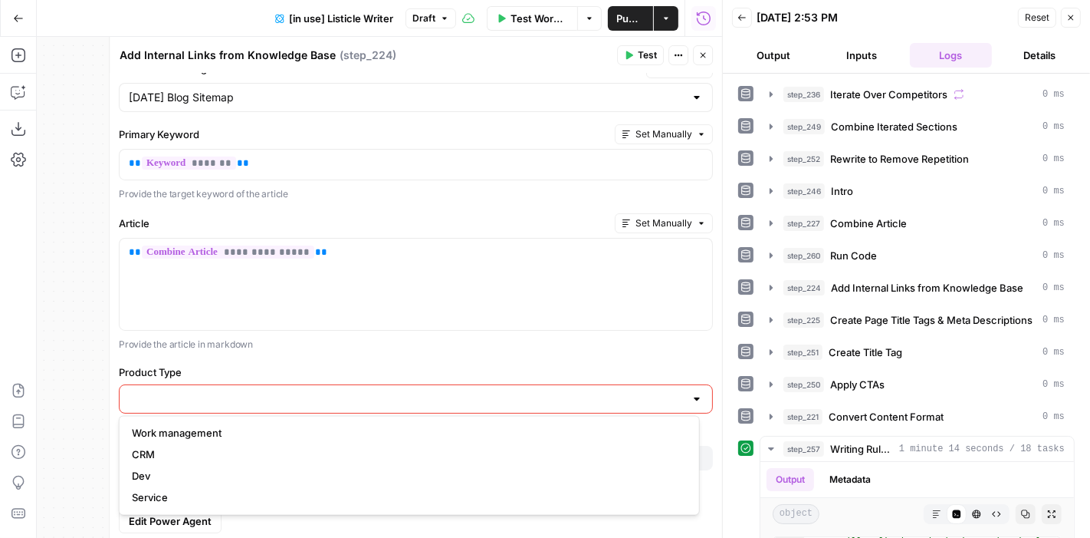
click at [423, 364] on label "Product Type" at bounding box center [416, 371] width 594 height 15
click at [423, 391] on input "Product Type" at bounding box center [407, 398] width 556 height 15
click at [65, 394] on div "true false true false Workflow Set Inputs Inputs Loop Iteration Iterate Over Co…" at bounding box center [380, 287] width 686 height 501
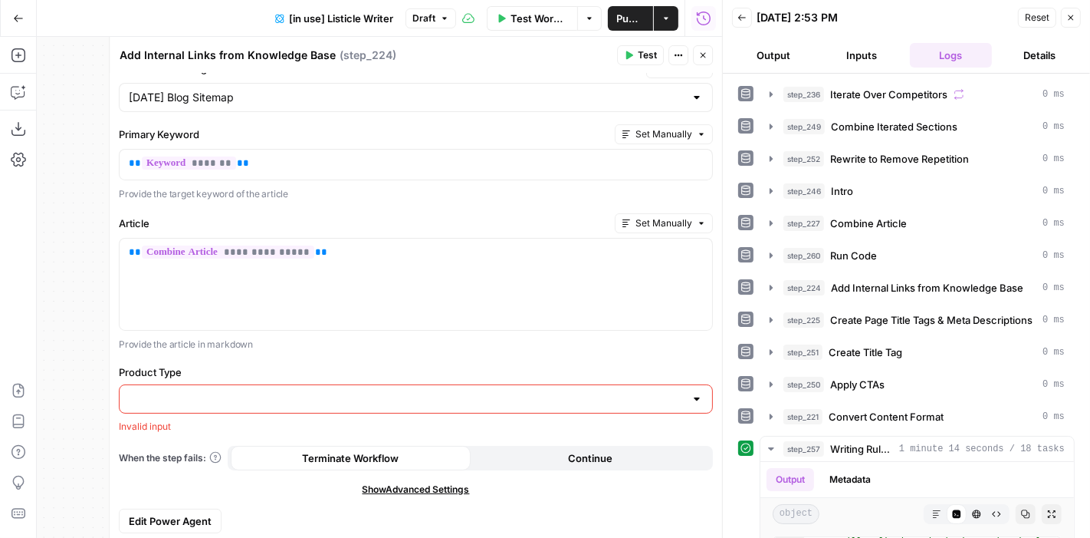
click at [287, 403] on div at bounding box center [416, 398] width 594 height 29
type input "p"
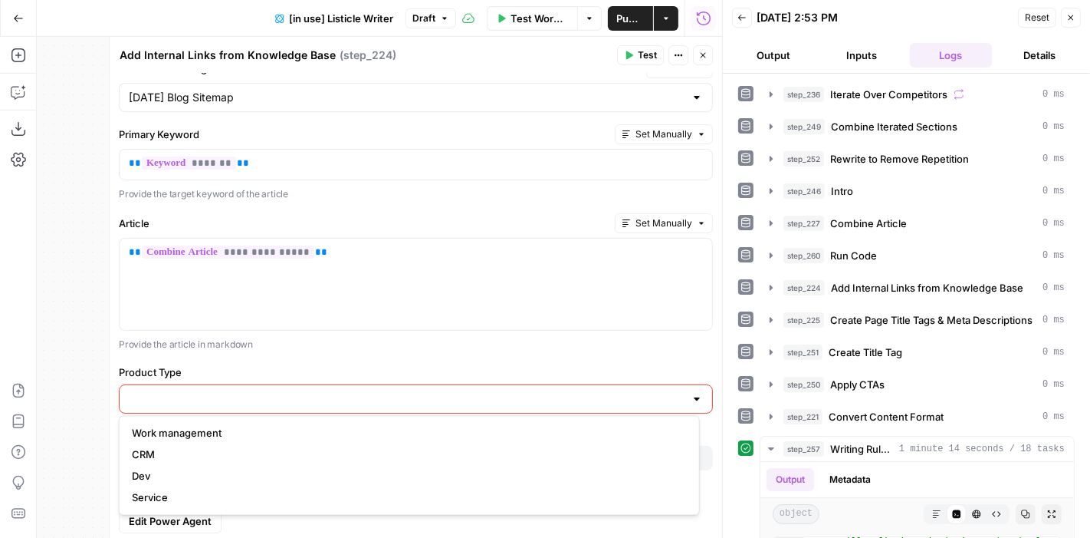
click at [340, 356] on div "**********" at bounding box center [416, 275] width 613 height 534
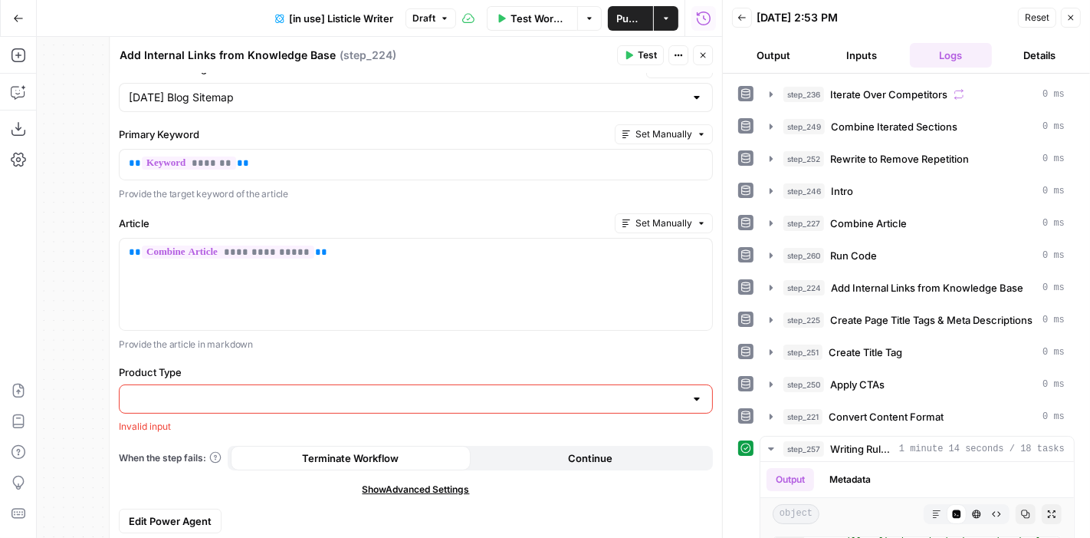
click at [176, 393] on input "Product Type" at bounding box center [407, 398] width 556 height 15
type input "{{product_type}}"
click at [78, 348] on div "true false true false Workflow Set Inputs Inputs Loop Iteration Iterate Over Co…" at bounding box center [380, 287] width 686 height 501
click at [206, 404] on div at bounding box center [416, 398] width 594 height 29
type input "product type"
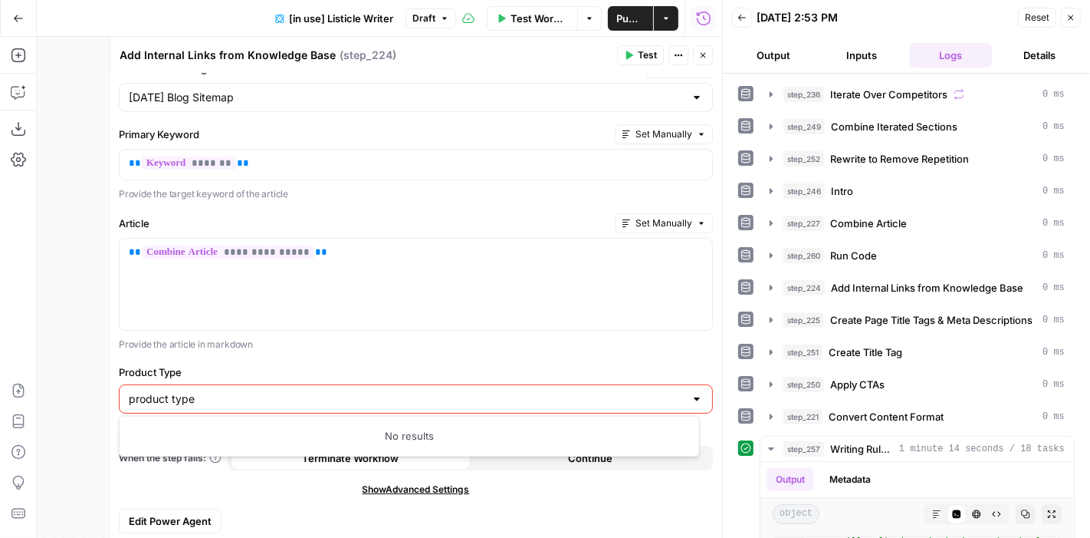
click at [70, 393] on div "true false true false Workflow Set Inputs Inputs Loop Iteration Iterate Over Co…" at bounding box center [380, 287] width 686 height 501
click at [1071, 24] on button "Close" at bounding box center [1071, 18] width 20 height 20
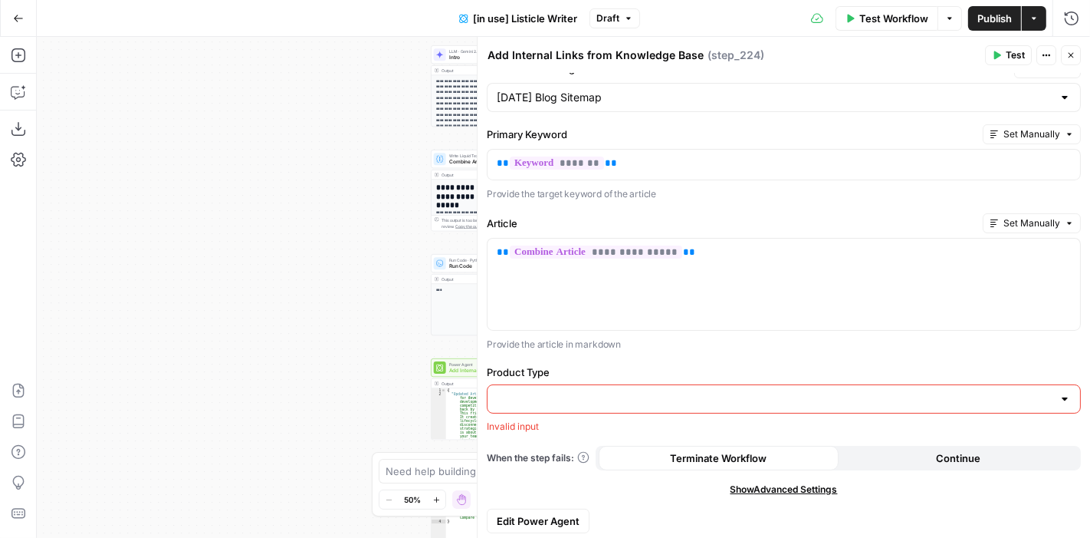
click at [1071, 58] on icon "button" at bounding box center [1071, 55] width 9 height 9
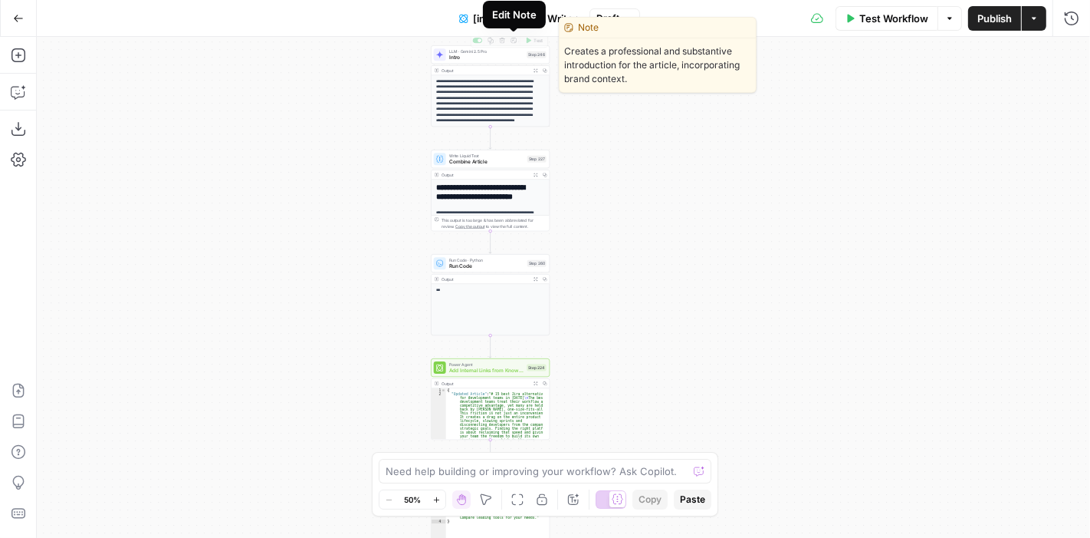
click at [508, 19] on div "Edit Note" at bounding box center [514, 14] width 44 height 15
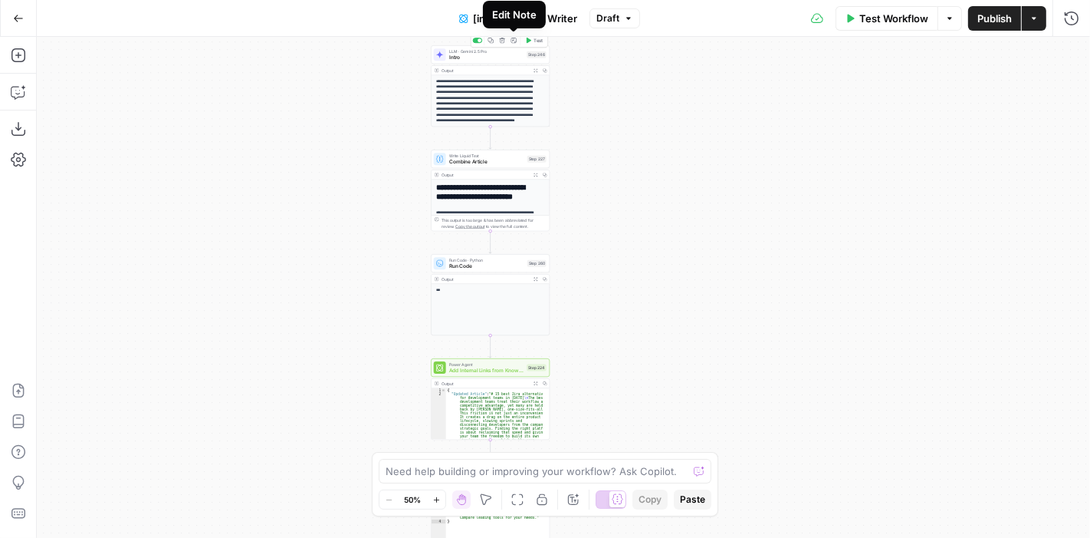
click at [471, 14] on button "[in use] Listicle Writer" at bounding box center [518, 18] width 136 height 25
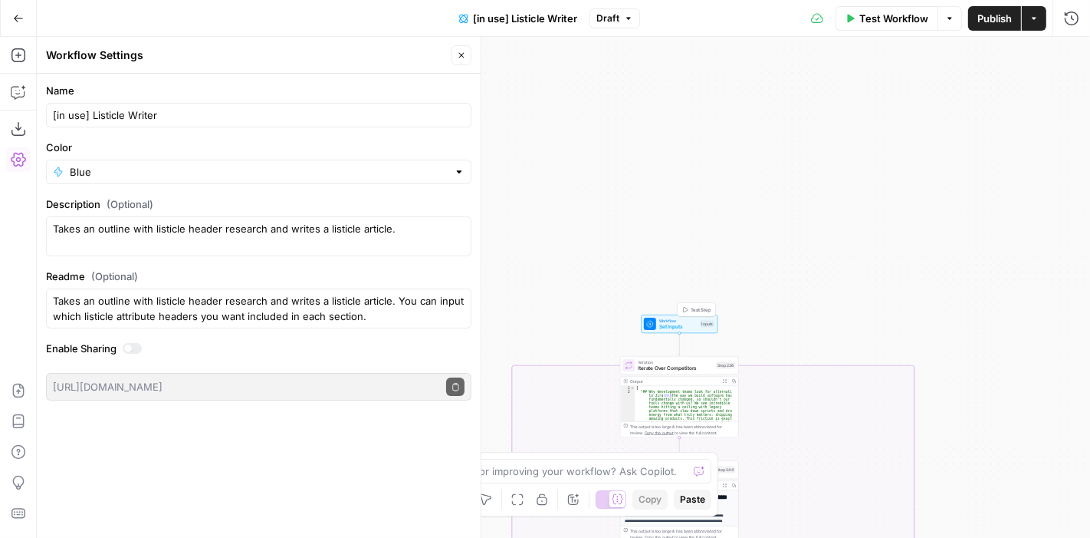
click at [671, 327] on span "Set Inputs" at bounding box center [678, 327] width 38 height 8
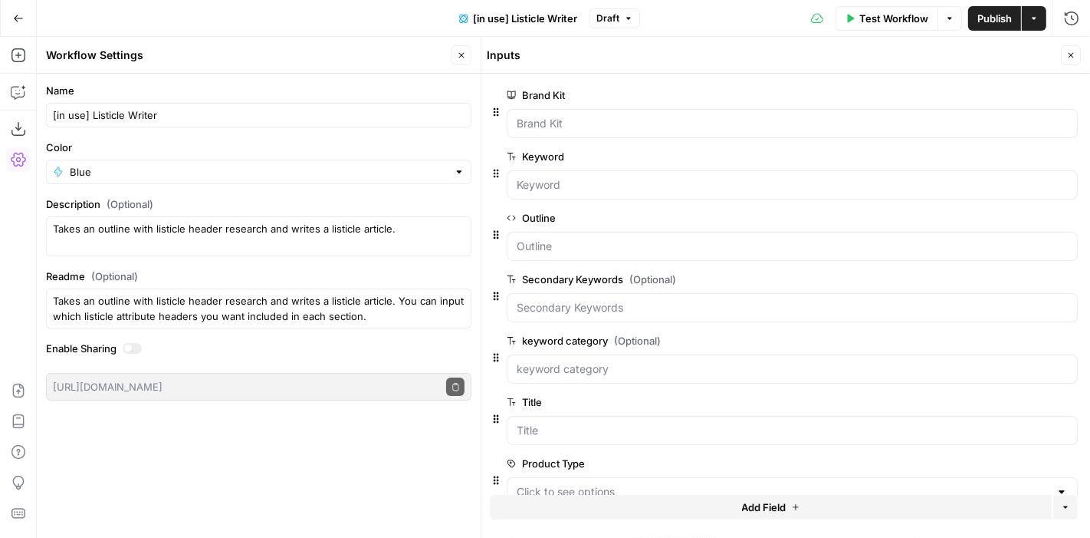
scroll to position [29, 0]
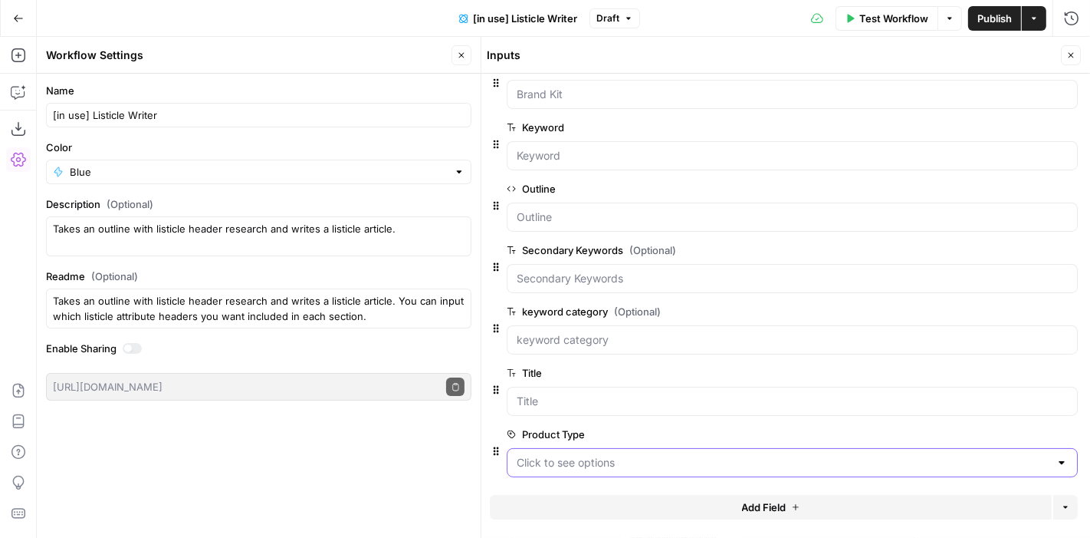
click at [643, 461] on Type "Product Type" at bounding box center [783, 462] width 533 height 15
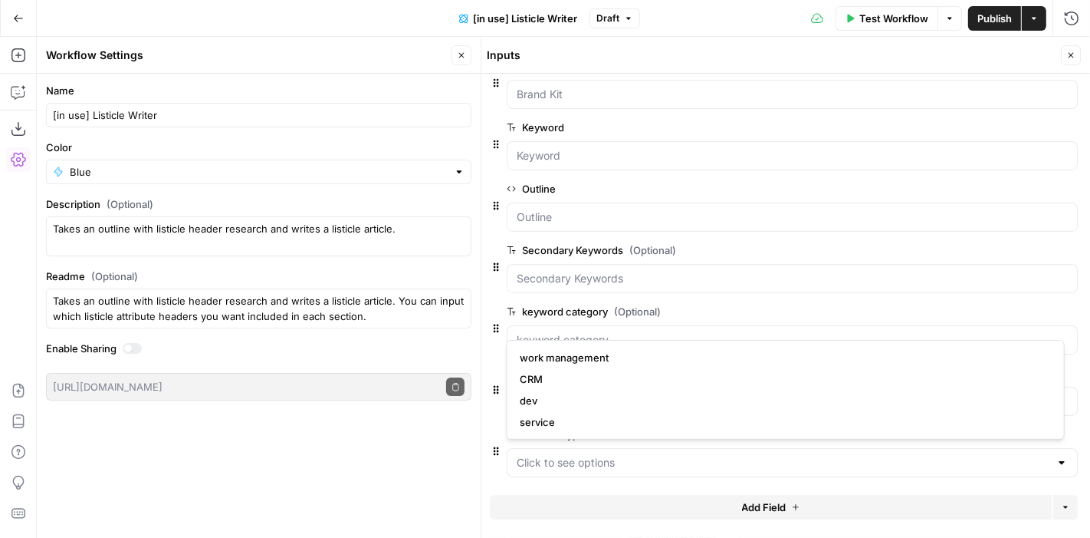
click at [1075, 57] on icon "button" at bounding box center [1071, 55] width 9 height 9
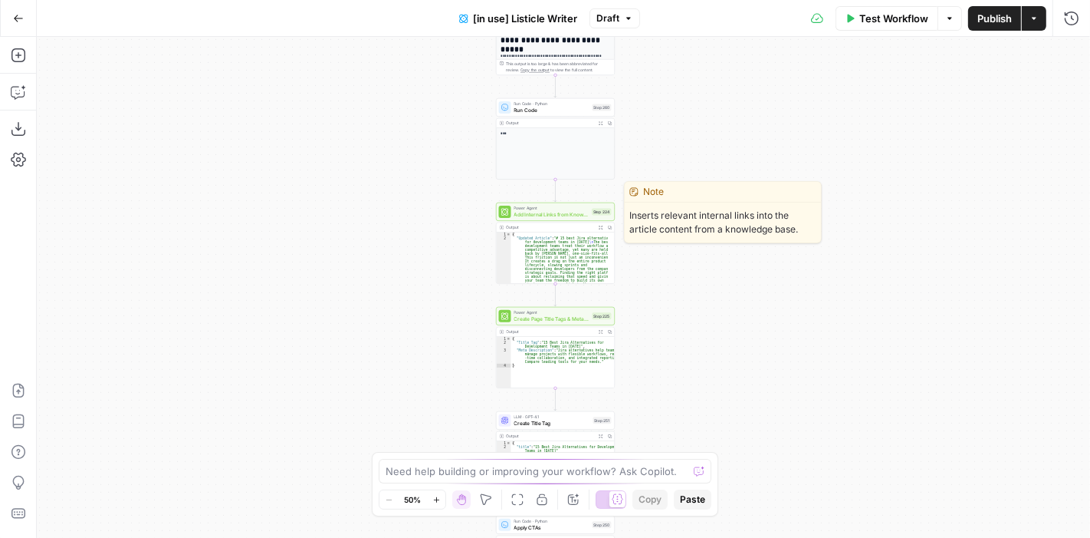
click at [564, 211] on span "Add Internal Links from Knowledge Base" at bounding box center [552, 214] width 75 height 8
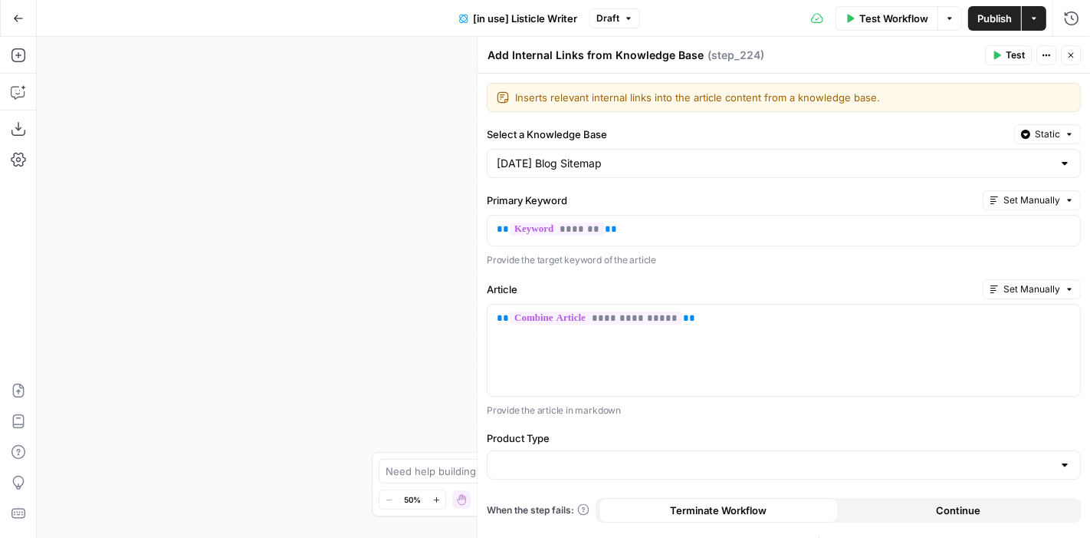
click at [628, 14] on icon "button" at bounding box center [628, 18] width 9 height 9
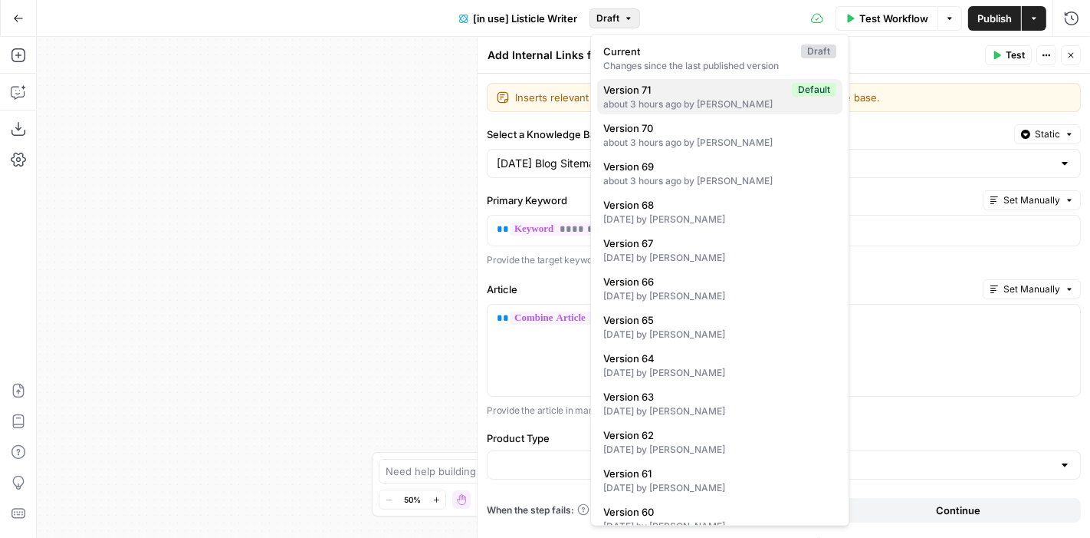
click at [673, 89] on span "Version 71" at bounding box center [695, 89] width 183 height 15
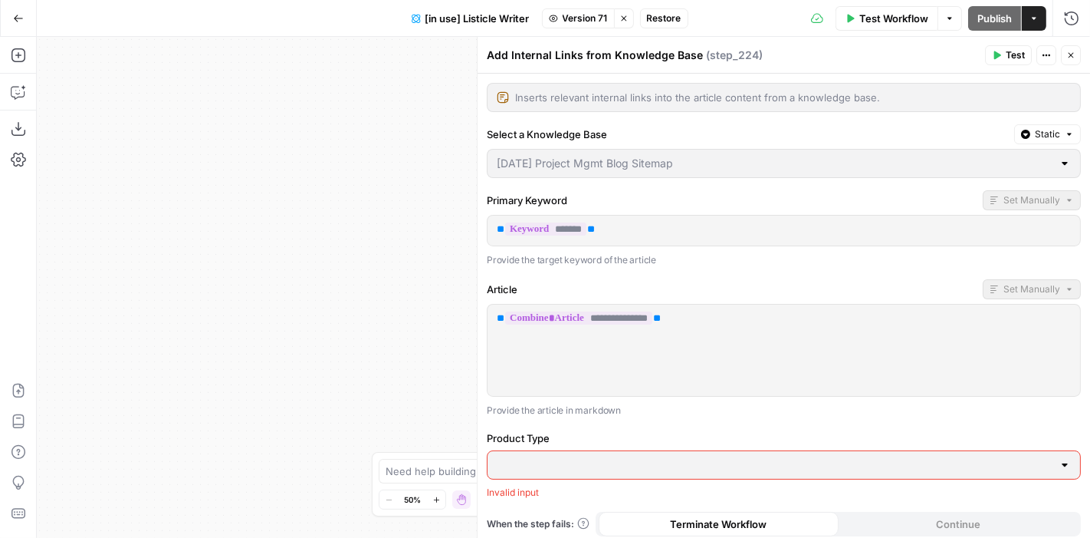
click at [589, 17] on span "Version 71" at bounding box center [585, 19] width 45 height 14
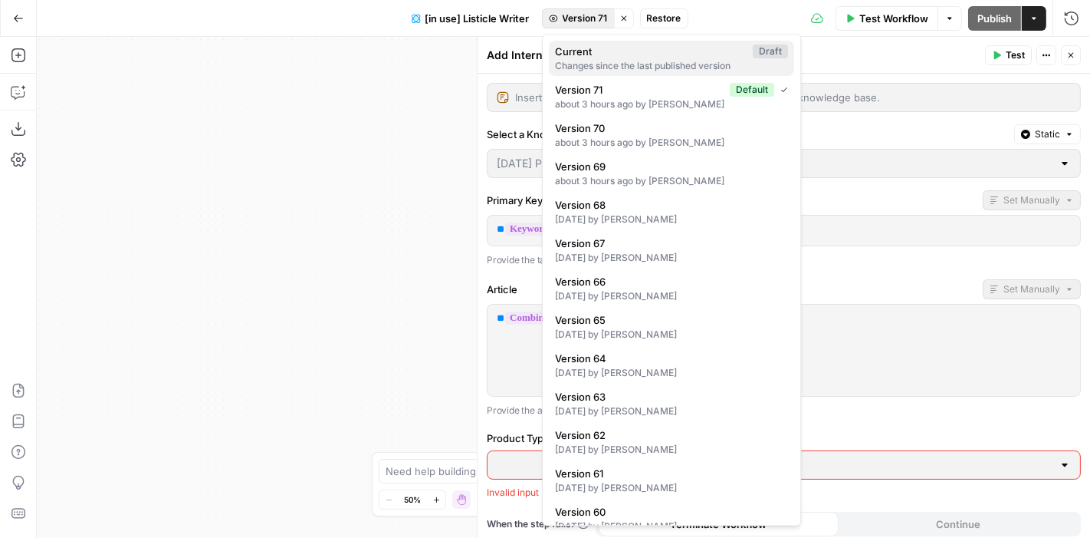
click at [593, 58] on span "Current" at bounding box center [651, 51] width 192 height 15
type input "[DATE] Blog Sitemap"
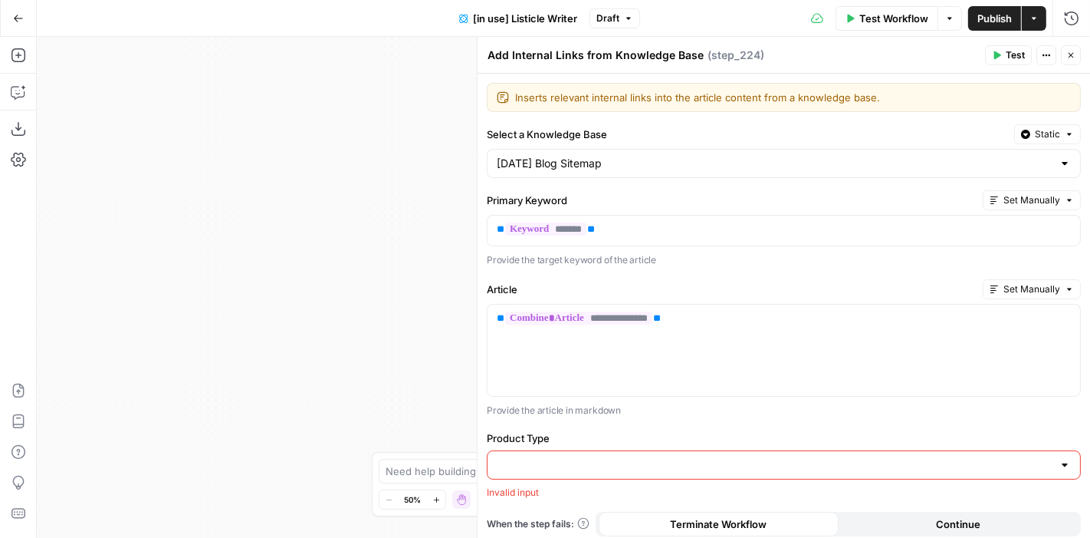
scroll to position [66, 0]
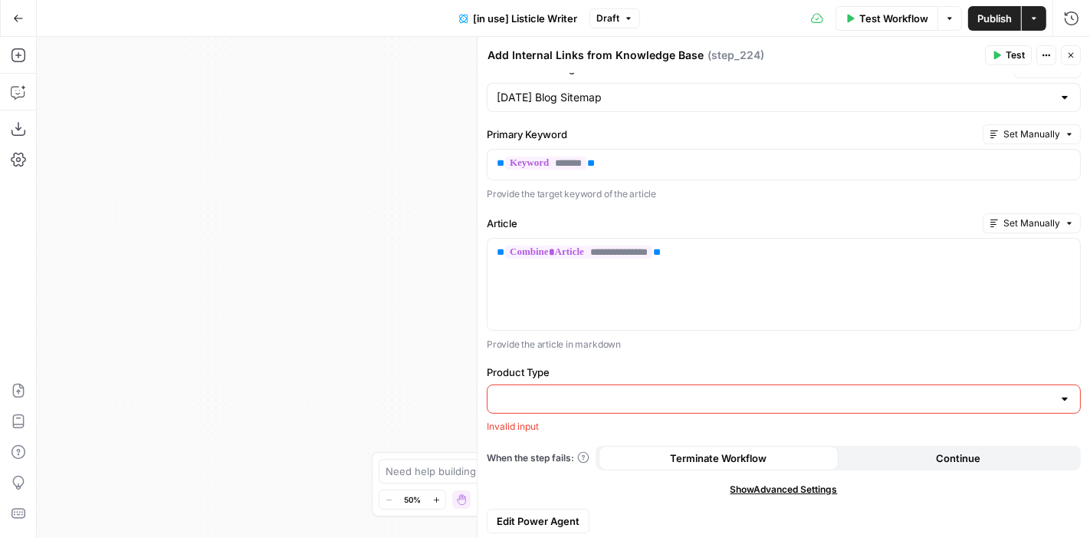
click at [747, 348] on div "**********" at bounding box center [784, 275] width 613 height 534
click at [985, 22] on span "Publish" at bounding box center [995, 18] width 35 height 15
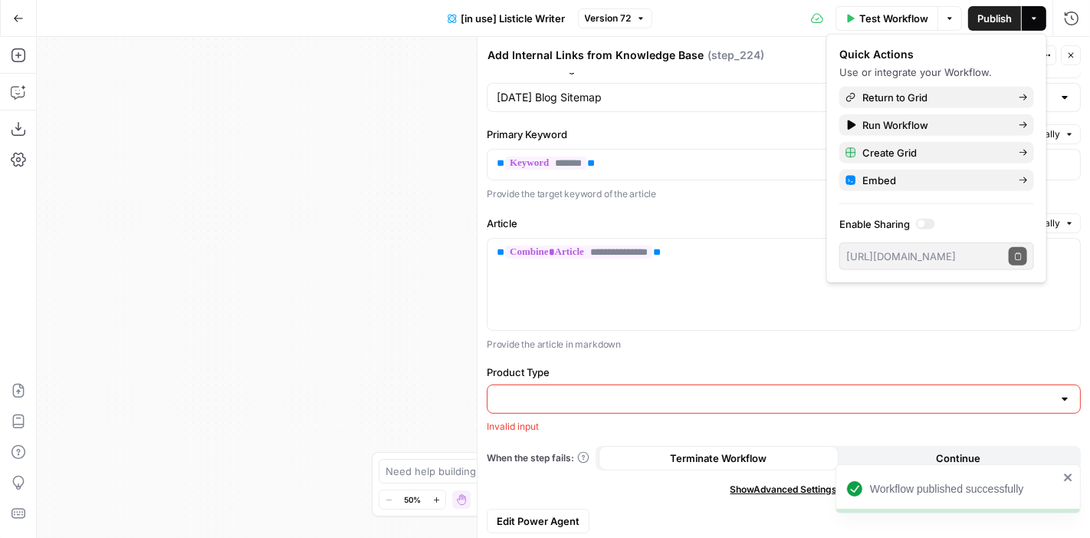
click at [617, 419] on div "Invalid input" at bounding box center [784, 426] width 594 height 14
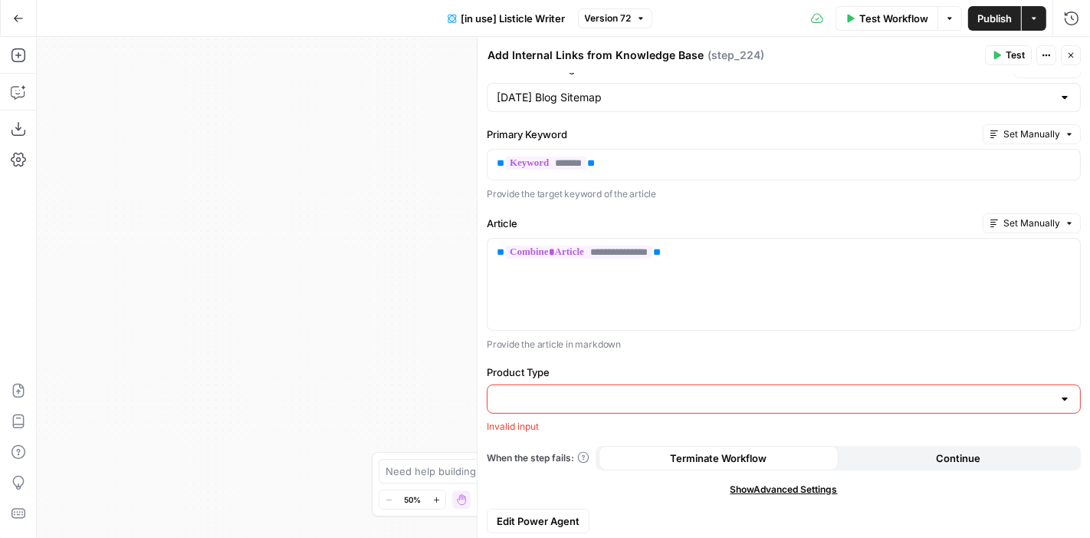
click at [584, 393] on input "Product Type" at bounding box center [775, 398] width 556 height 15
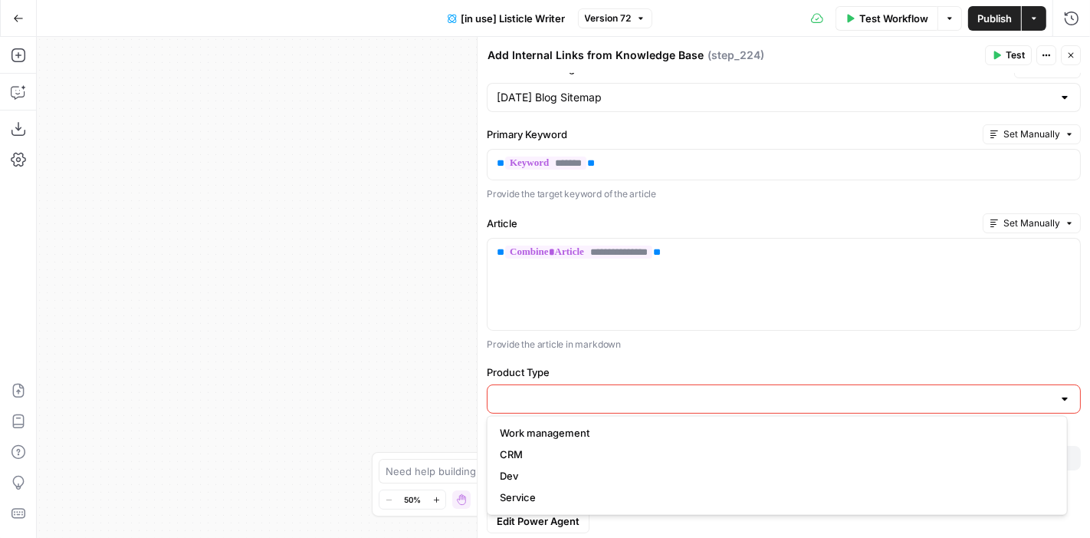
click at [689, 356] on div "**********" at bounding box center [784, 275] width 613 height 534
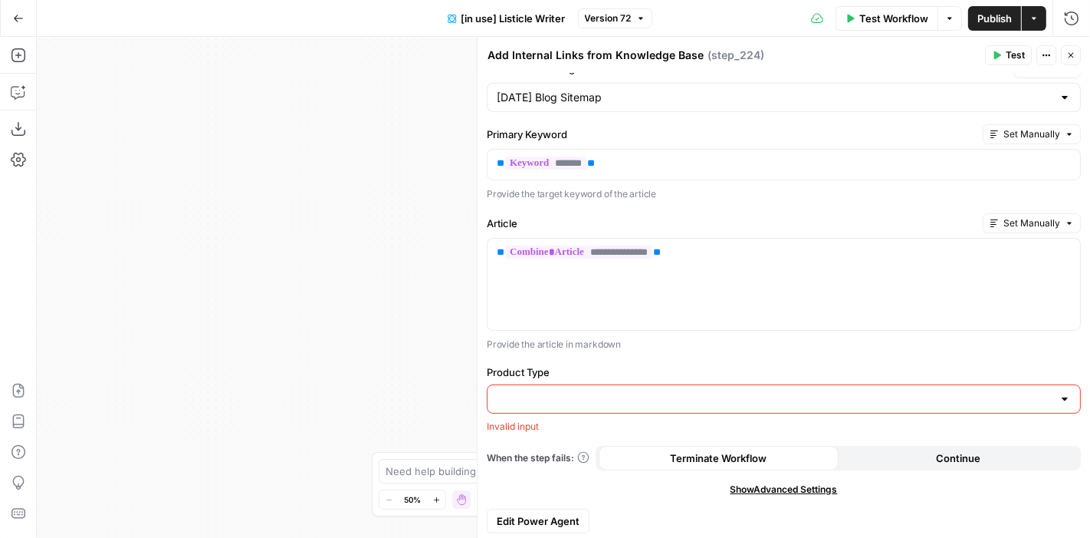
click at [1059, 391] on div at bounding box center [1065, 398] width 12 height 15
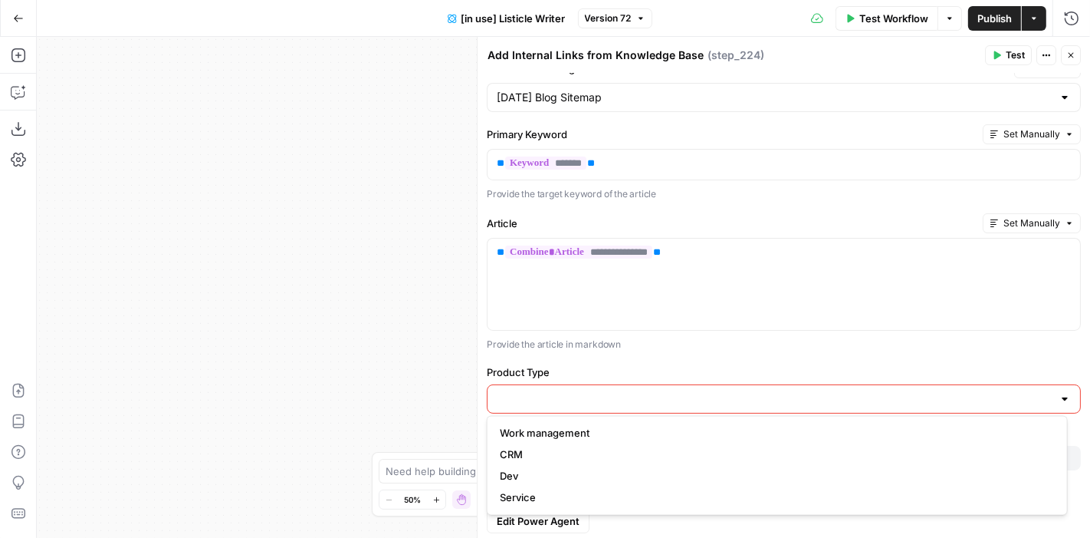
click at [1059, 391] on div at bounding box center [1065, 398] width 12 height 15
click at [933, 364] on label "Product Type" at bounding box center [784, 371] width 594 height 15
click at [933, 391] on input "Product Type" at bounding box center [775, 398] width 556 height 15
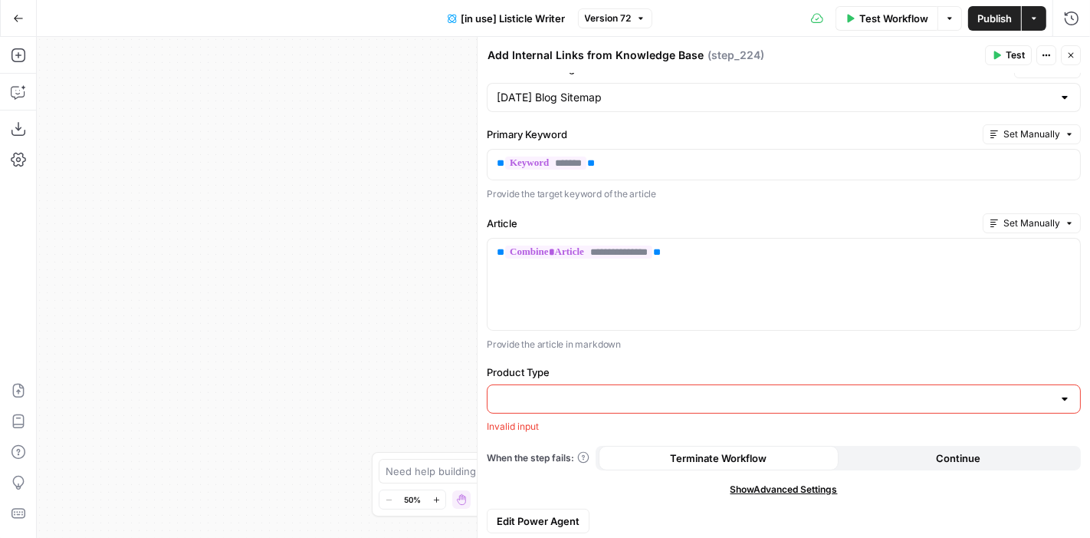
click at [933, 364] on label "Product Type" at bounding box center [784, 371] width 594 height 15
click at [933, 391] on input "Product Type" at bounding box center [775, 398] width 556 height 15
click at [814, 357] on div "**********" at bounding box center [784, 275] width 613 height 534
click at [723, 255] on p "**********" at bounding box center [784, 252] width 574 height 15
click at [1073, 60] on button "Close" at bounding box center [1071, 55] width 20 height 20
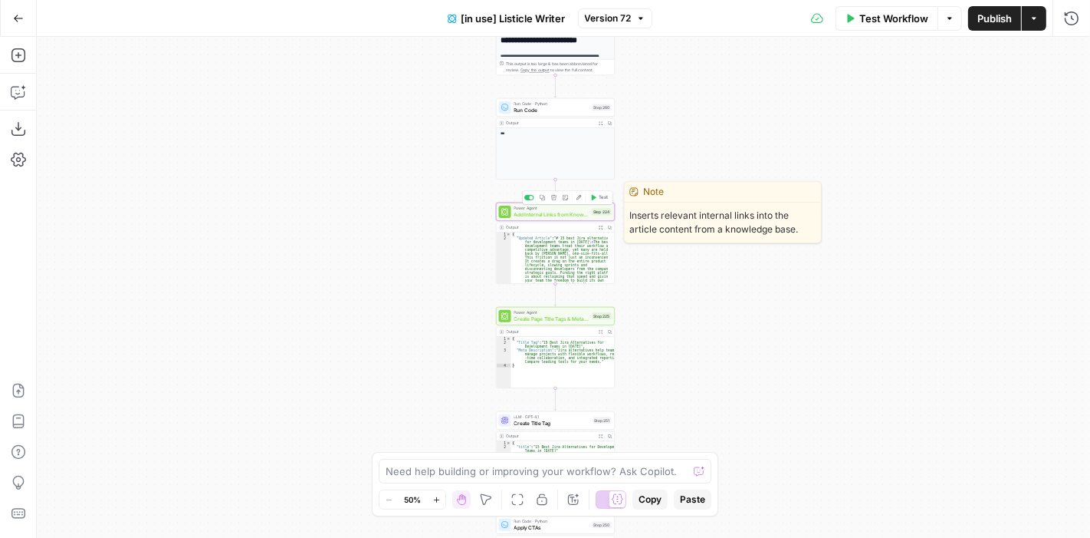
click at [583, 200] on button "Edit Agent" at bounding box center [579, 197] width 10 height 10
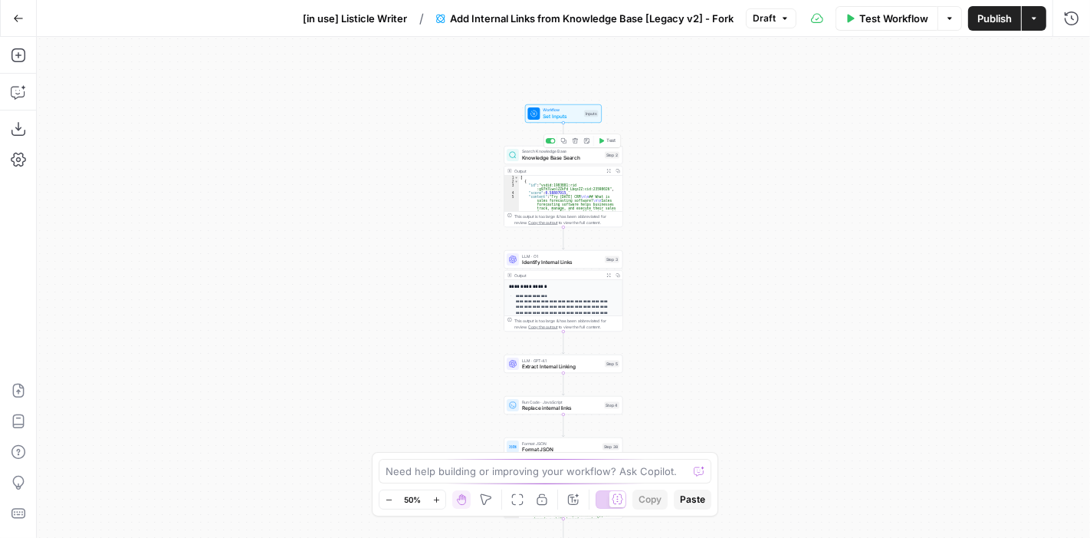
click at [564, 108] on span "Workflow" at bounding box center [562, 110] width 38 height 6
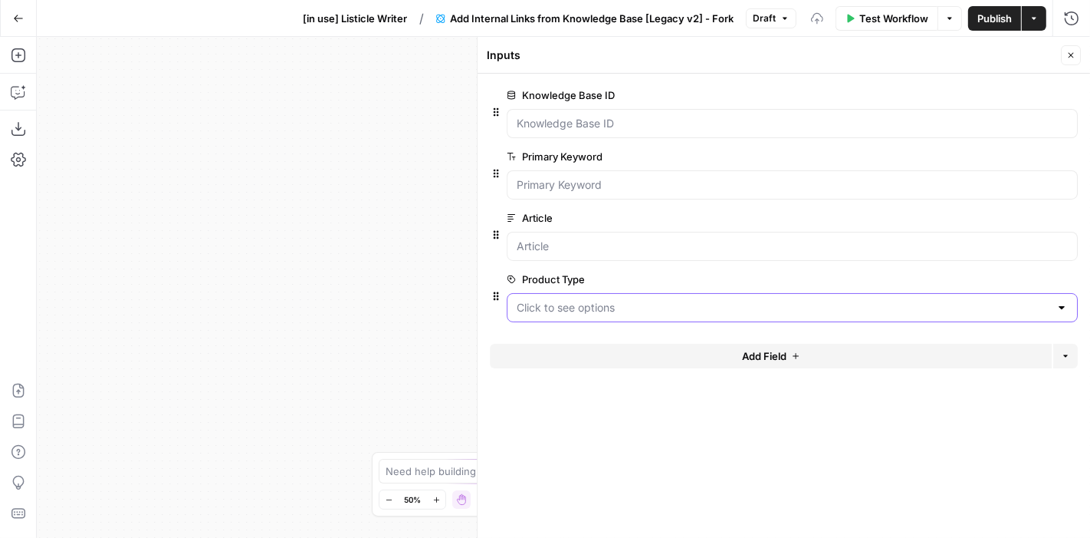
click at [604, 303] on Type "Product Type" at bounding box center [783, 307] width 533 height 15
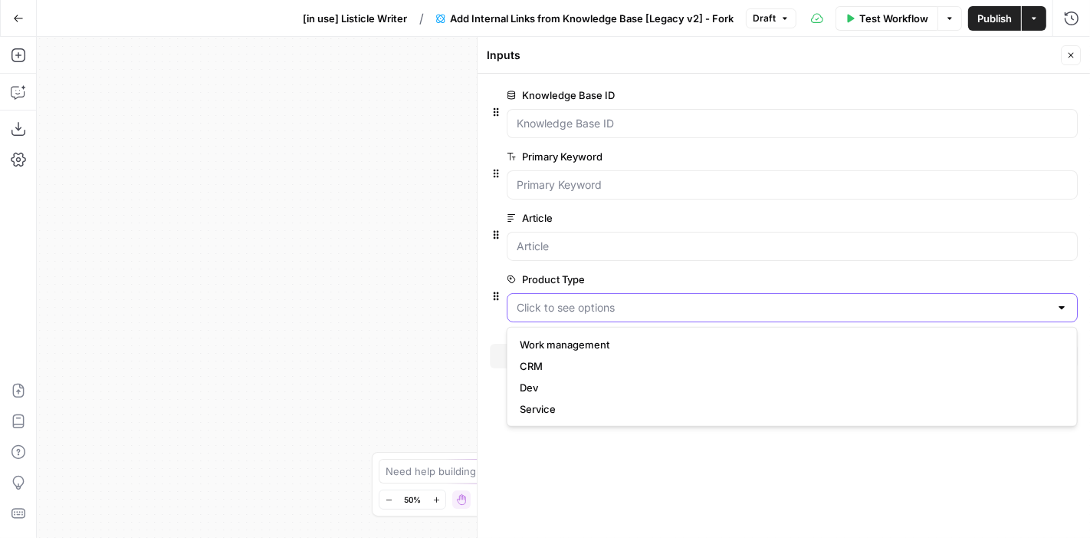
click at [604, 303] on Type "Product Type" at bounding box center [783, 307] width 533 height 15
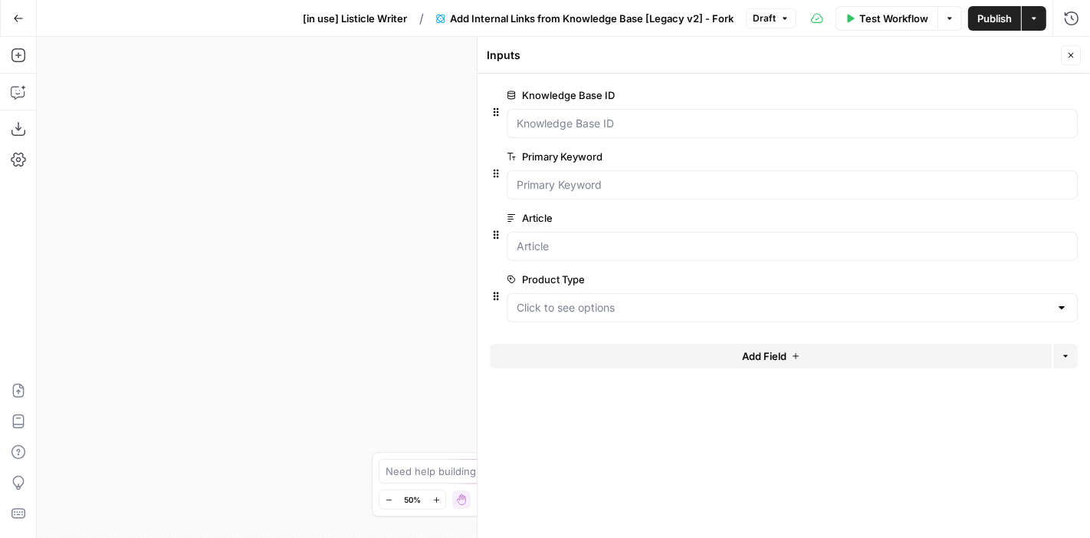
click at [1010, 277] on span "edit field" at bounding box center [1021, 279] width 34 height 12
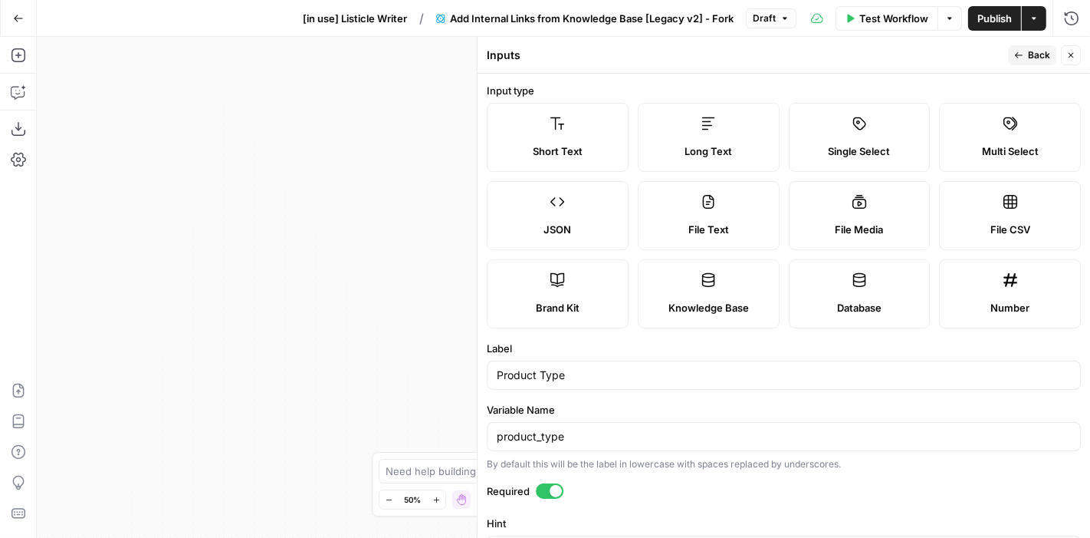
click at [569, 131] on label "Short Text" at bounding box center [558, 137] width 142 height 69
click at [997, 21] on span "Publish" at bounding box center [995, 18] width 35 height 15
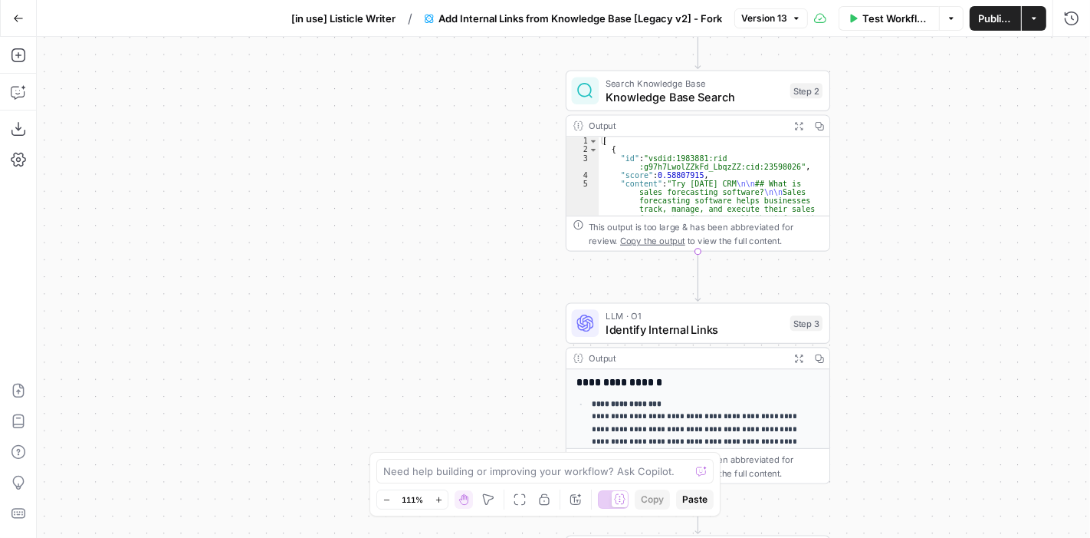
click at [25, 17] on button "Go Back" at bounding box center [19, 19] width 28 height 28
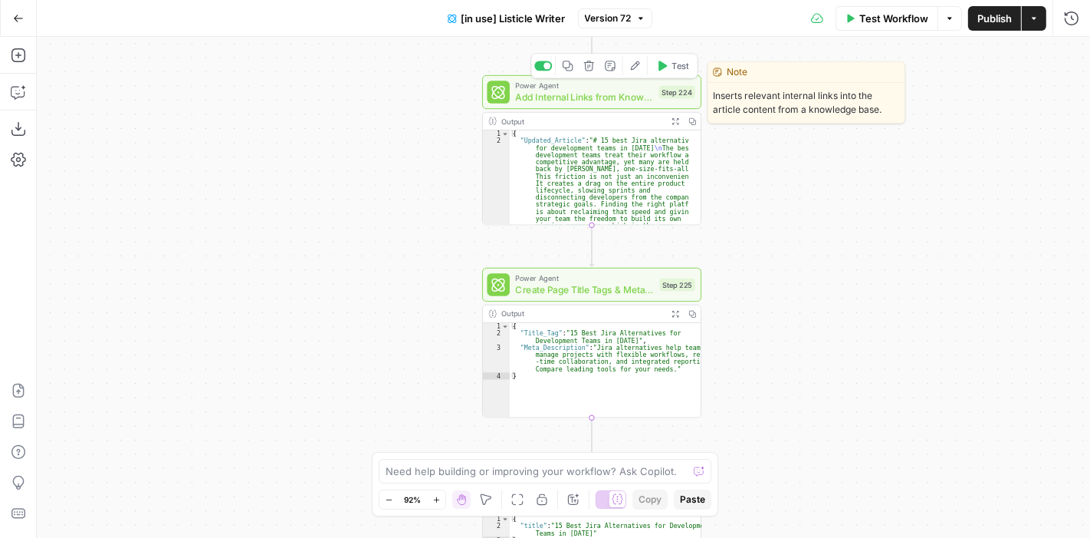
click at [600, 97] on span "Add Internal Links from Knowledge Base" at bounding box center [584, 97] width 138 height 14
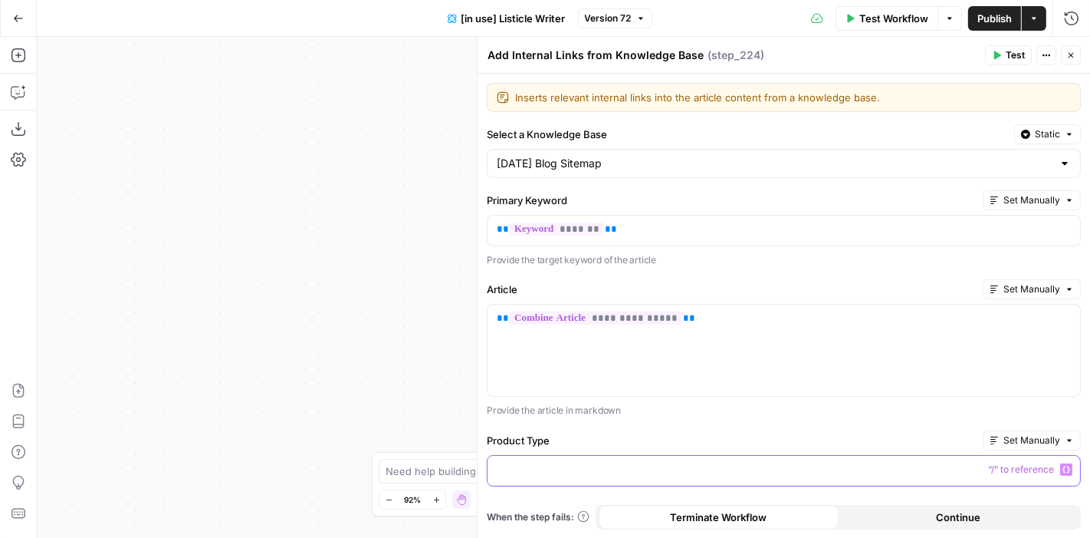
click at [584, 462] on p at bounding box center [784, 469] width 574 height 15
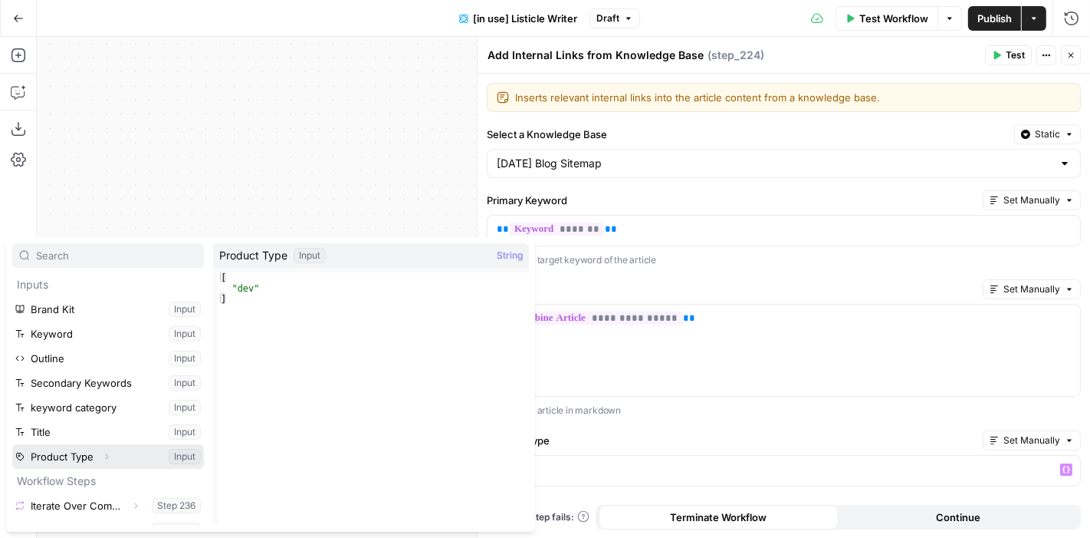
click at [70, 455] on button "Select variable Product Type" at bounding box center [108, 456] width 192 height 25
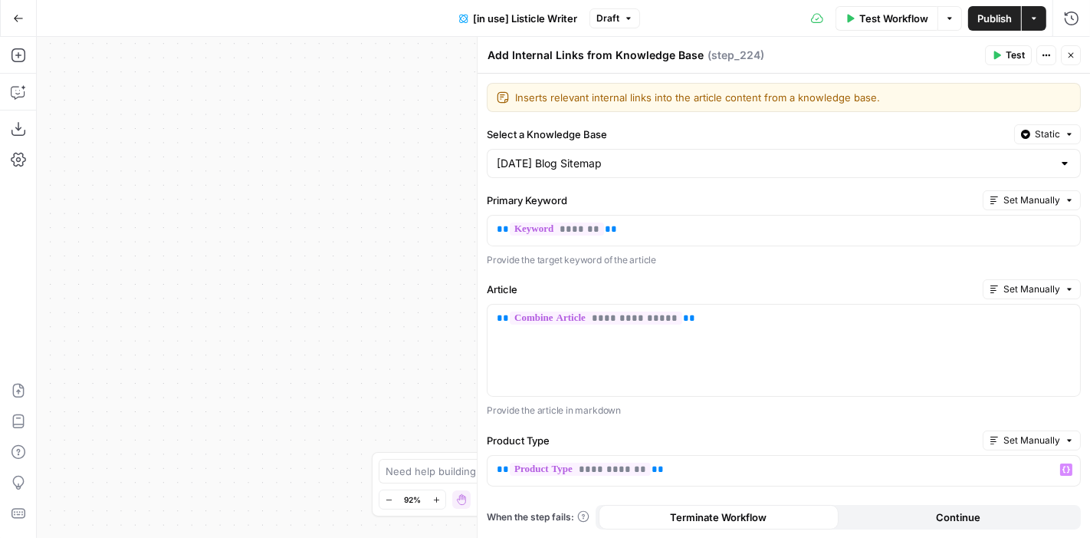
click at [990, 20] on span "Publish" at bounding box center [995, 18] width 35 height 15
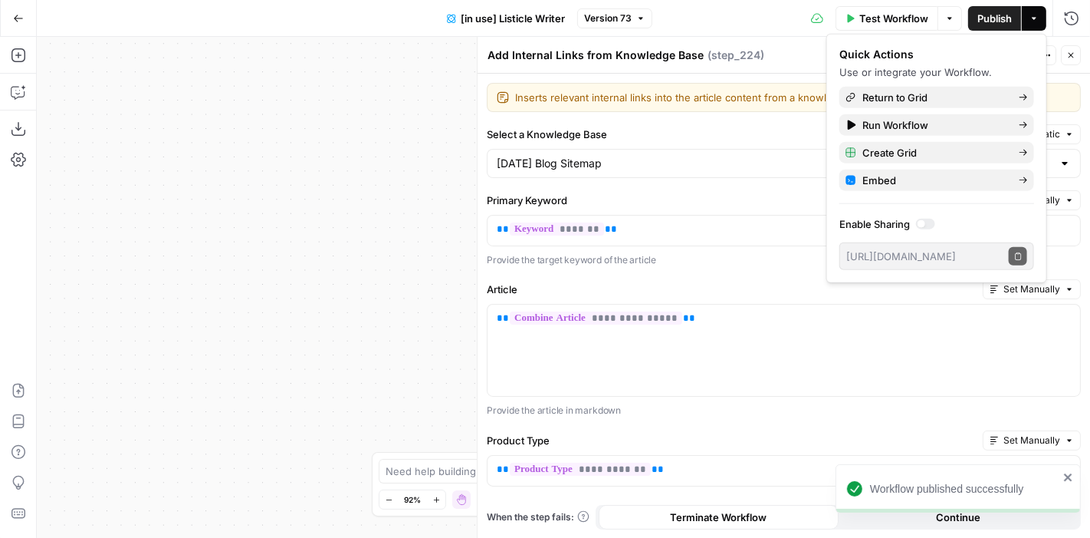
click at [331, 101] on div "true false true false Workflow Set Inputs Inputs Loop Iteration Iterate Over Co…" at bounding box center [564, 287] width 1054 height 501
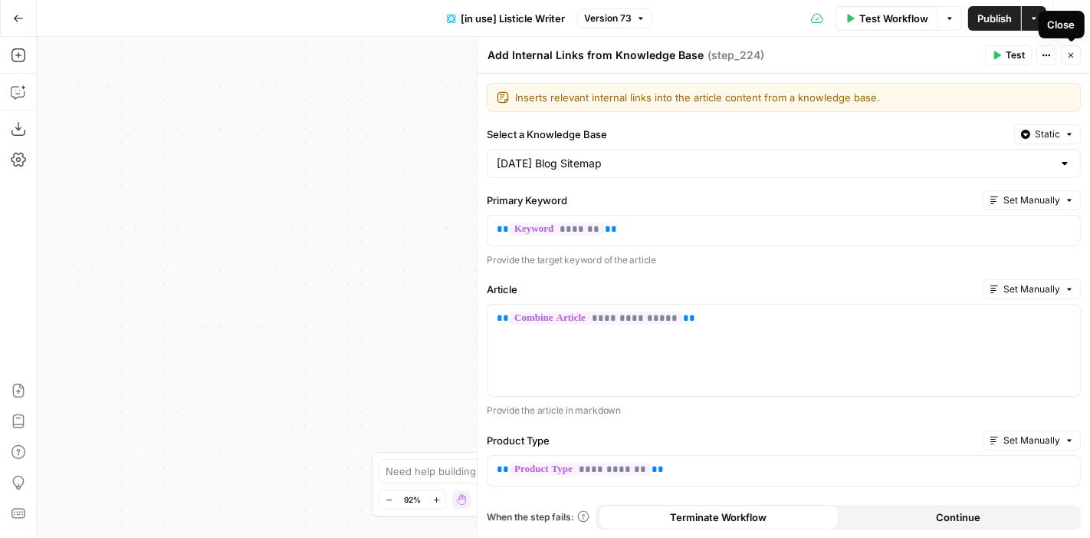
click at [1076, 57] on button "Close" at bounding box center [1071, 55] width 20 height 20
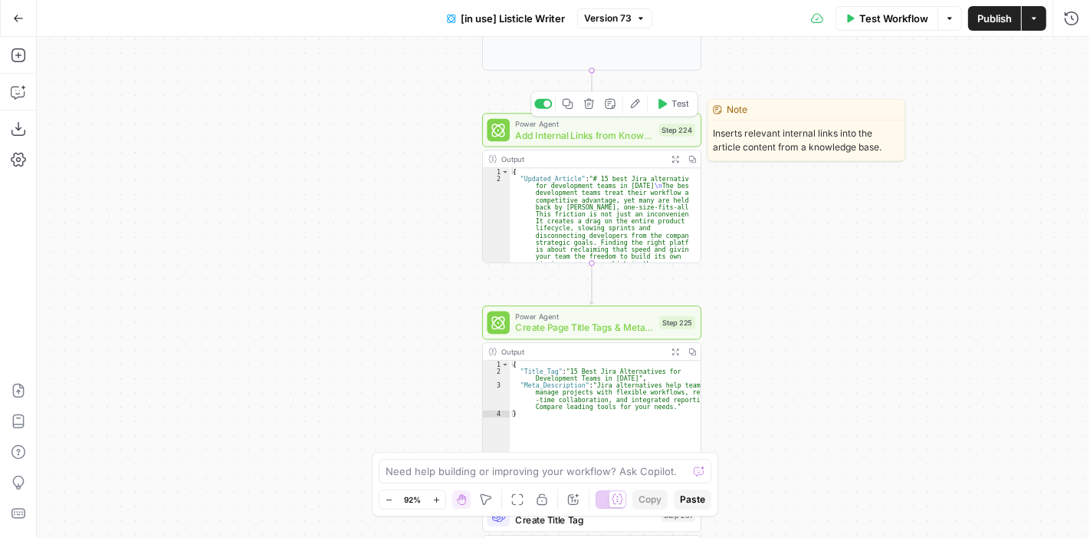
click at [670, 108] on button "Test" at bounding box center [673, 103] width 44 height 18
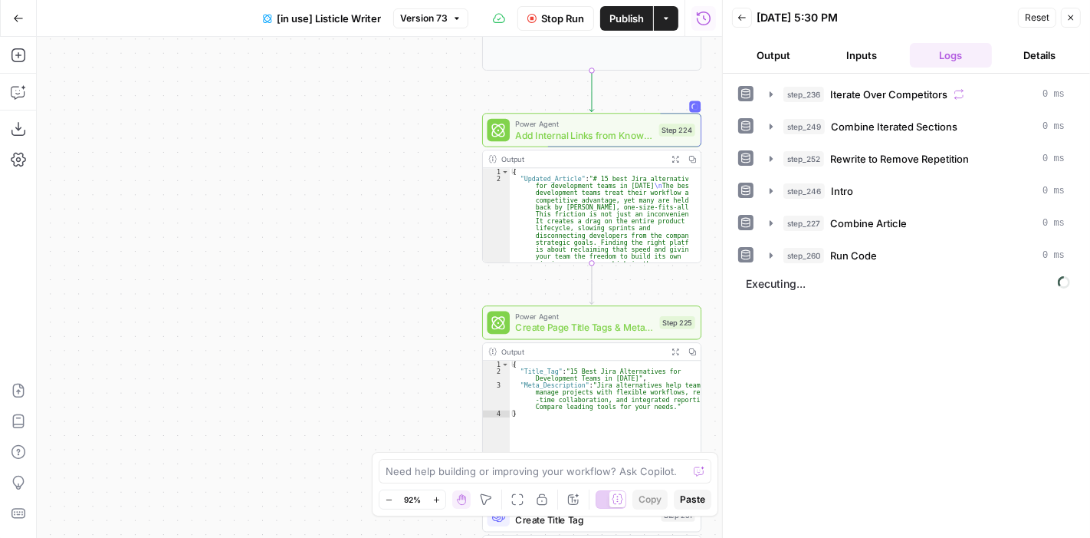
click at [860, 52] on button "Inputs" at bounding box center [862, 55] width 83 height 25
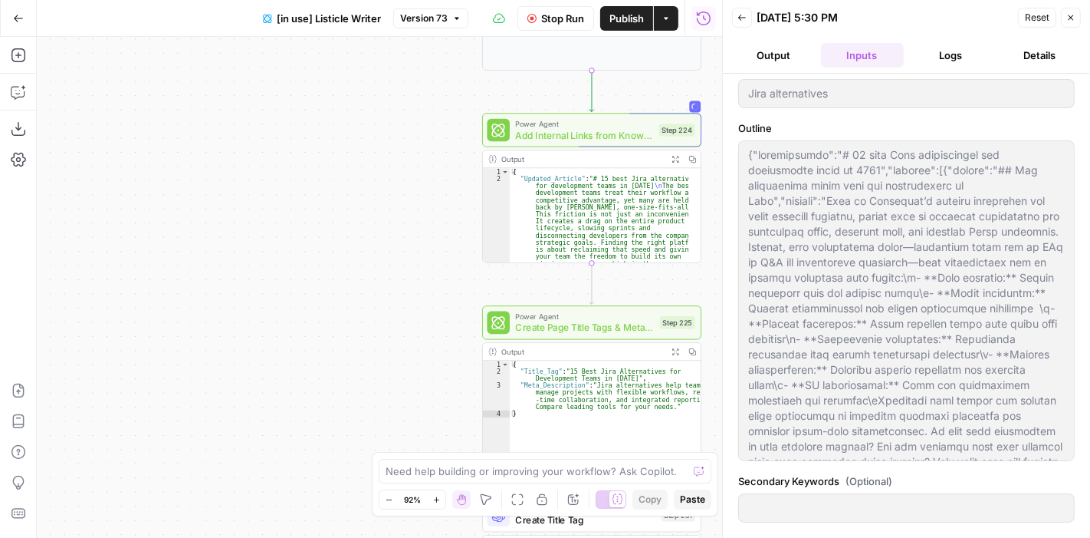
scroll to position [79, 0]
click at [941, 51] on button "Logs" at bounding box center [951, 55] width 83 height 25
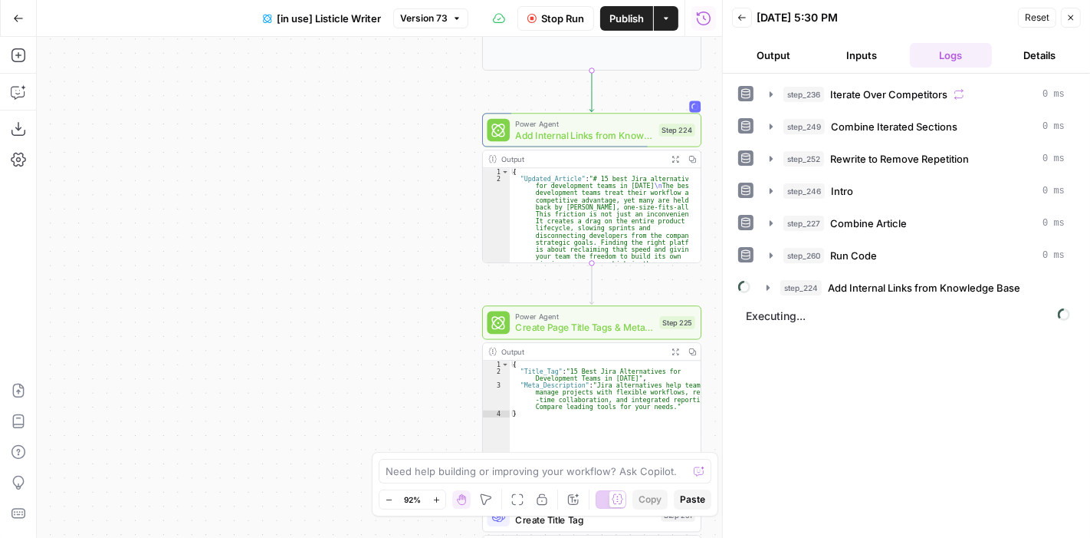
scroll to position [0, 0]
click at [140, 231] on div "true false true false Workflow Set Inputs Inputs Loop Iteration Iterate Over Co…" at bounding box center [380, 287] width 686 height 501
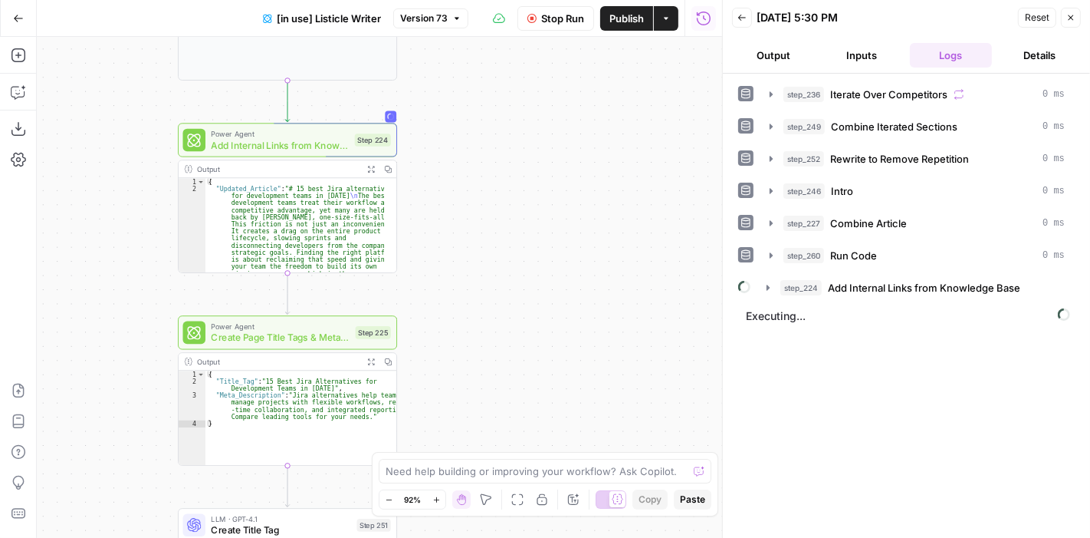
drag, startPoint x: 434, startPoint y: 275, endPoint x: 130, endPoint y: 285, distance: 304.6
click at [130, 285] on div "true false true false Workflow Set Inputs Inputs Loop Iteration Iterate Over Co…" at bounding box center [380, 287] width 686 height 501
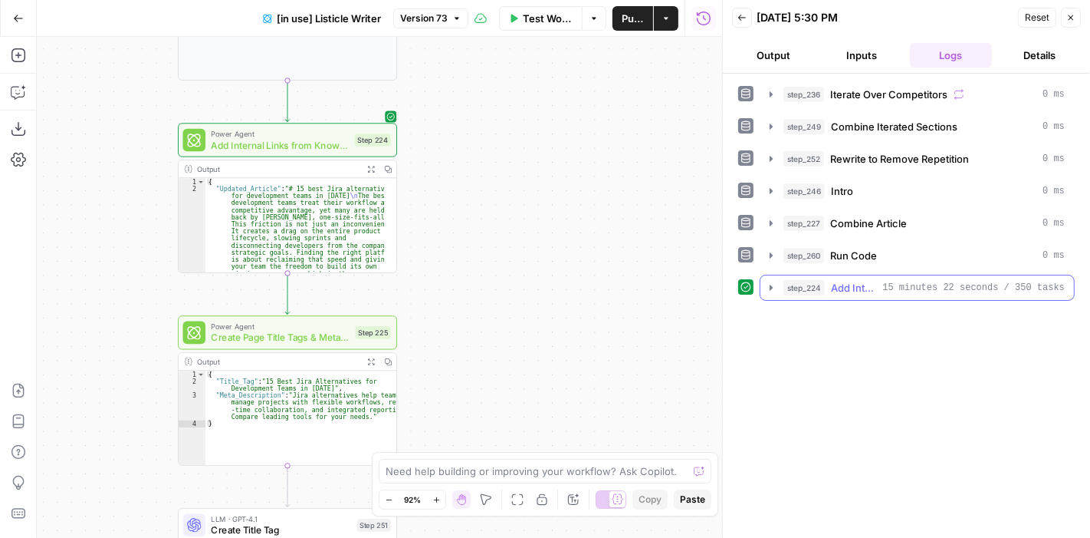
click at [770, 285] on icon "button" at bounding box center [771, 287] width 3 height 5
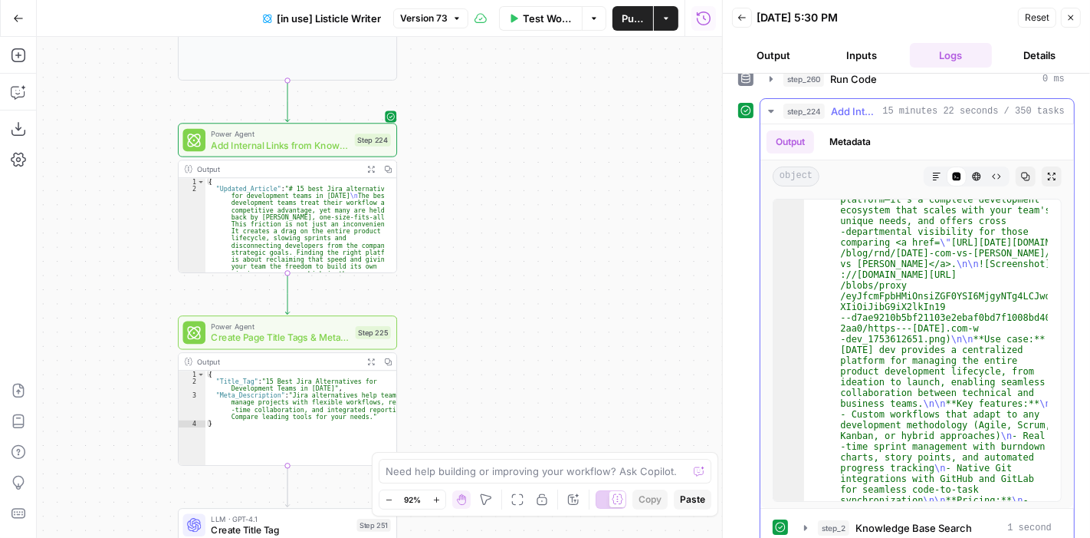
scroll to position [1603, 0]
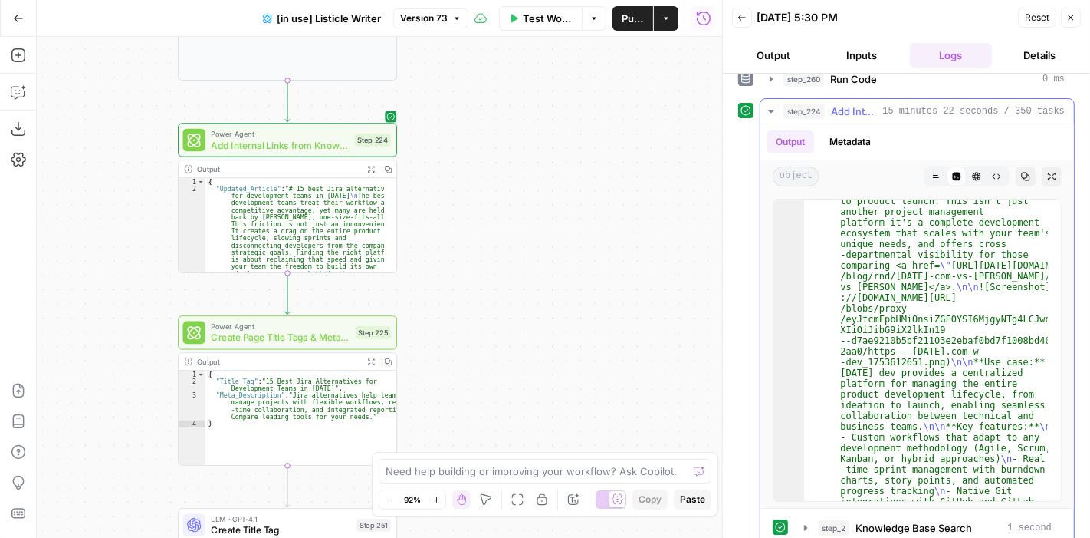
click at [973, 173] on icon "button" at bounding box center [977, 177] width 8 height 8
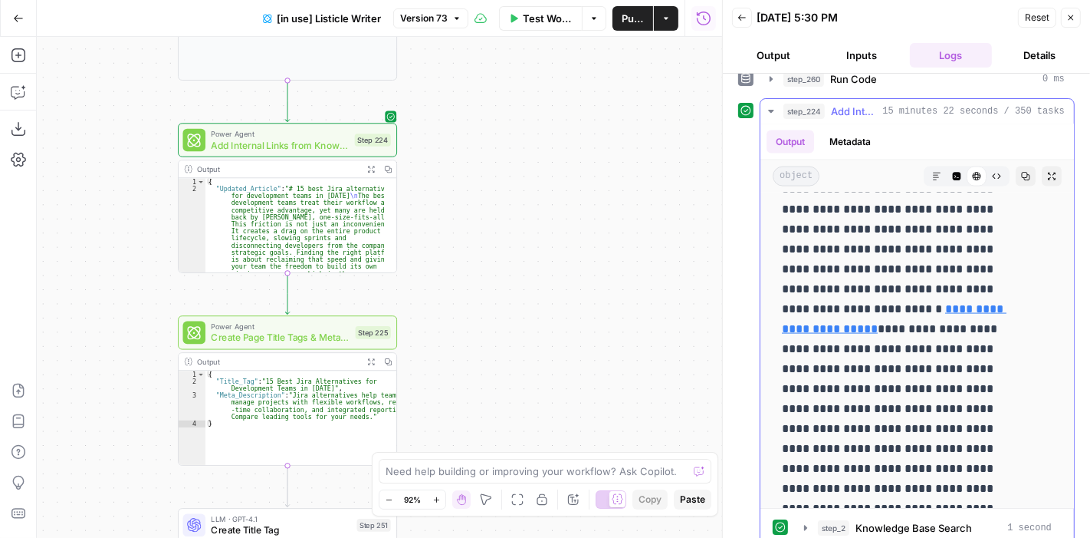
scroll to position [1992, 0]
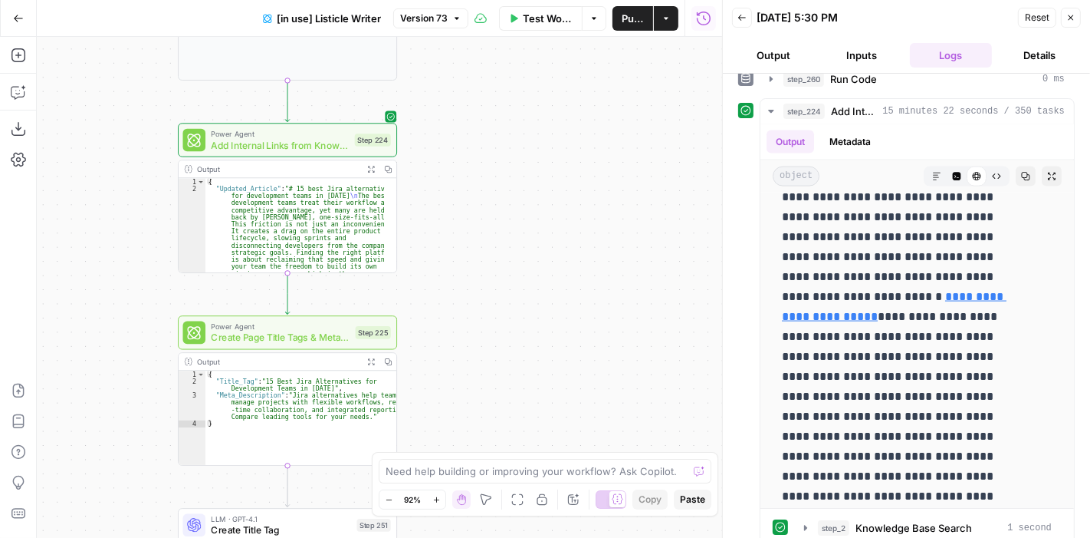
click at [412, 19] on span "Version 73" at bounding box center [424, 19] width 48 height 14
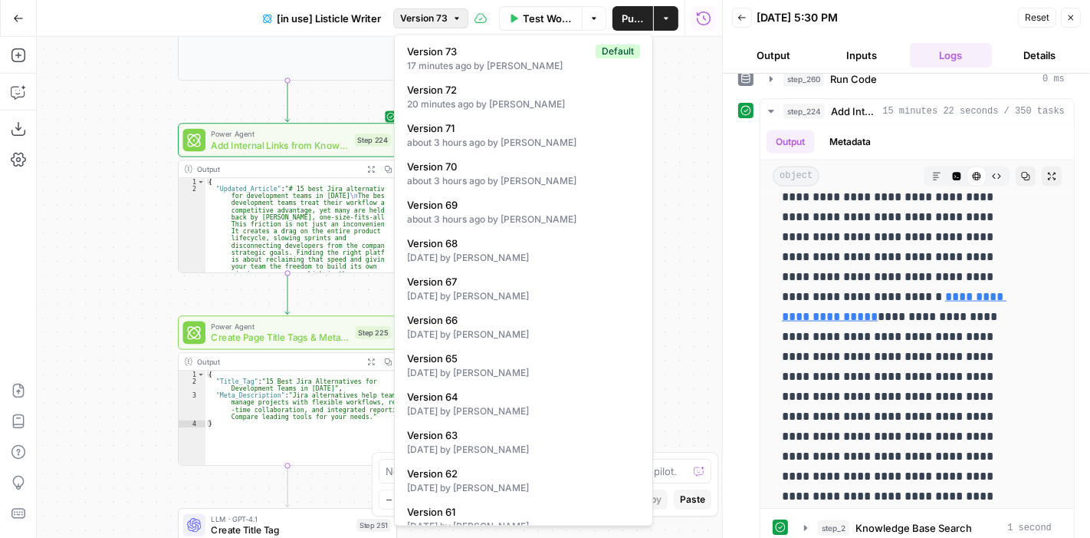
click at [412, 19] on span "Version 73" at bounding box center [424, 19] width 48 height 14
